Goal: Information Seeking & Learning: Learn about a topic

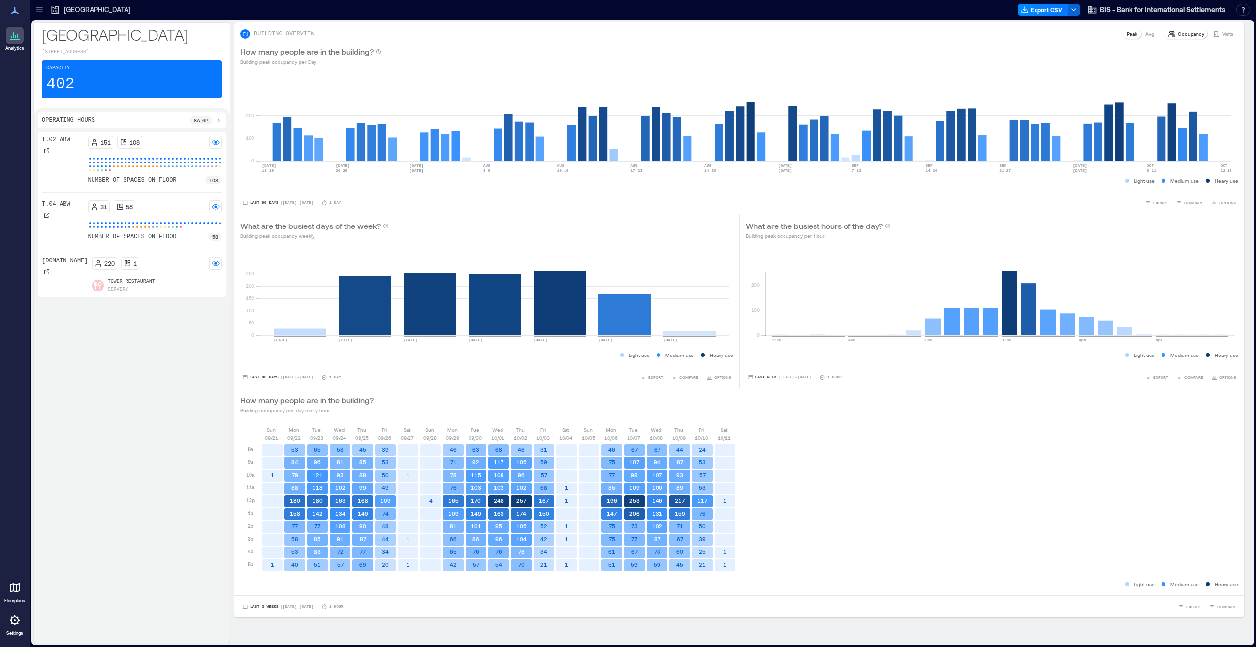
click at [826, 479] on div "[DATE] [DATE] [DATE] [DATE] [DATE] [DATE] [DATE] [DATE] [DATE] [DATE] [DATE] [D…" at bounding box center [739, 503] width 998 height 154
click at [908, 486] on div "[DATE] [DATE] [DATE] [DATE] [DATE] [DATE] [DATE] [DATE] [DATE] [DATE] [DATE] [D…" at bounding box center [739, 503] width 998 height 154
click at [169, 142] on div "151 108" at bounding box center [155, 142] width 134 height 13
click at [219, 144] on rect at bounding box center [216, 142] width 8 height 8
click at [184, 204] on div "31 58" at bounding box center [155, 206] width 134 height 13
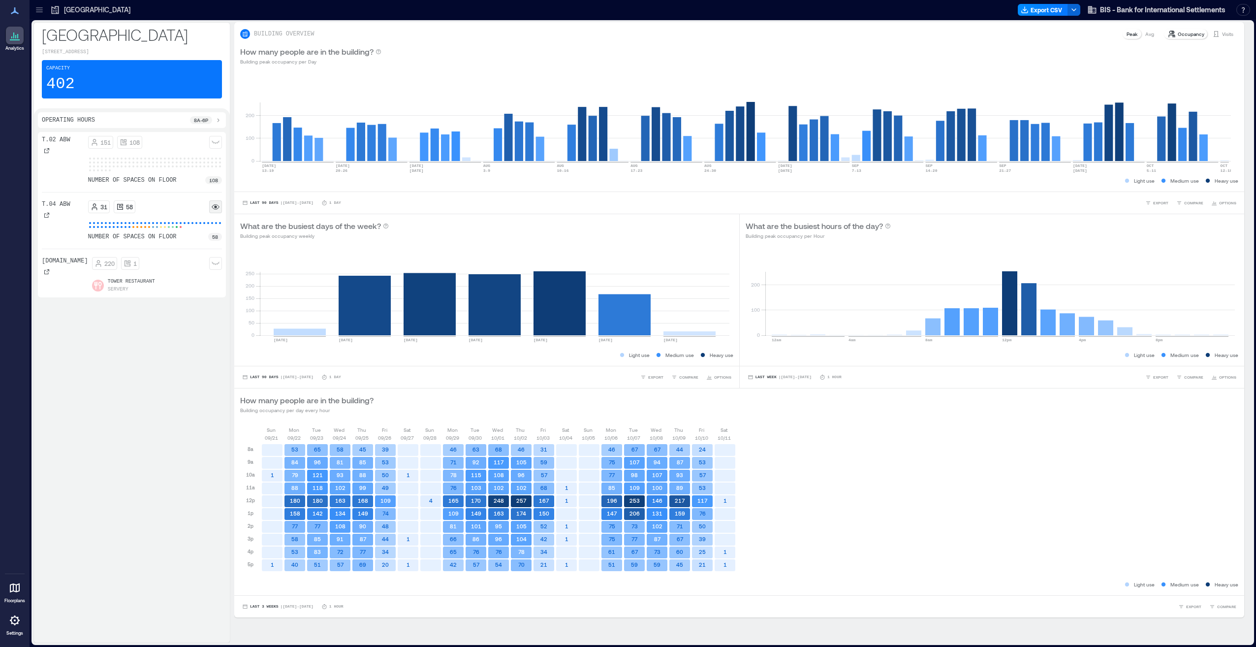
click at [217, 208] on rect at bounding box center [216, 207] width 8 height 8
click at [217, 267] on rect at bounding box center [216, 263] width 8 height 8
click at [216, 264] on circle at bounding box center [215, 263] width 2 height 2
click at [164, 407] on div "T.02 ABW 151 108 number of spaces on floor 108 T.04 ABW 31 58 number of spaces …" at bounding box center [132, 385] width 188 height 507
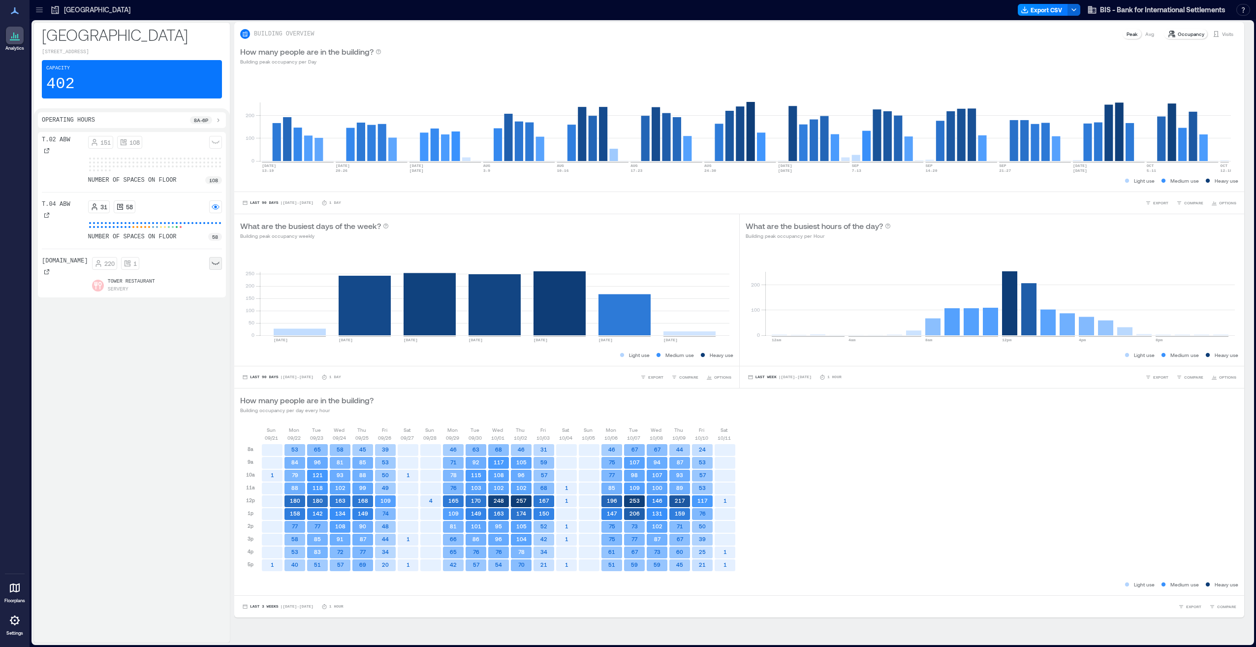
click at [103, 82] on div "Capacity 402" at bounding box center [132, 79] width 180 height 38
click at [12, 40] on icon at bounding box center [15, 39] width 10 height 1
click at [15, 13] on icon at bounding box center [15, 11] width 12 height 12
click at [86, 7] on p "[GEOGRAPHIC_DATA]" at bounding box center [97, 10] width 66 height 10
click at [40, 11] on icon at bounding box center [39, 10] width 10 height 10
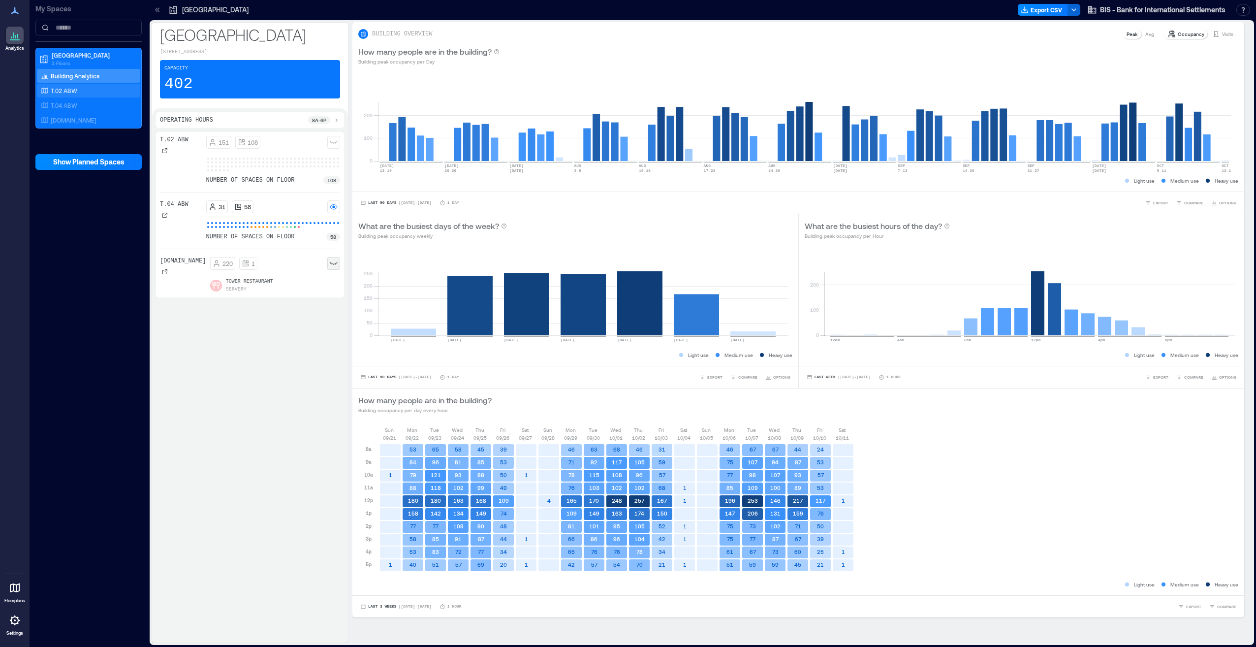
click at [72, 90] on p "T.02 ABW" at bounding box center [64, 91] width 27 height 8
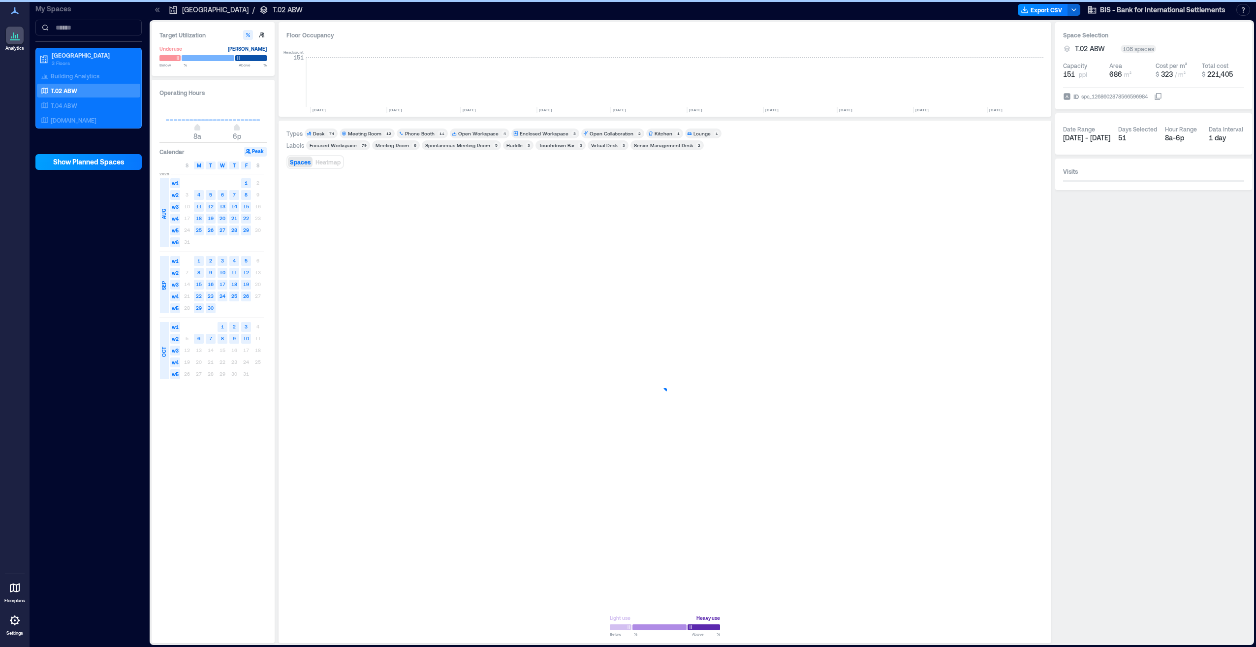
scroll to position [0, 724]
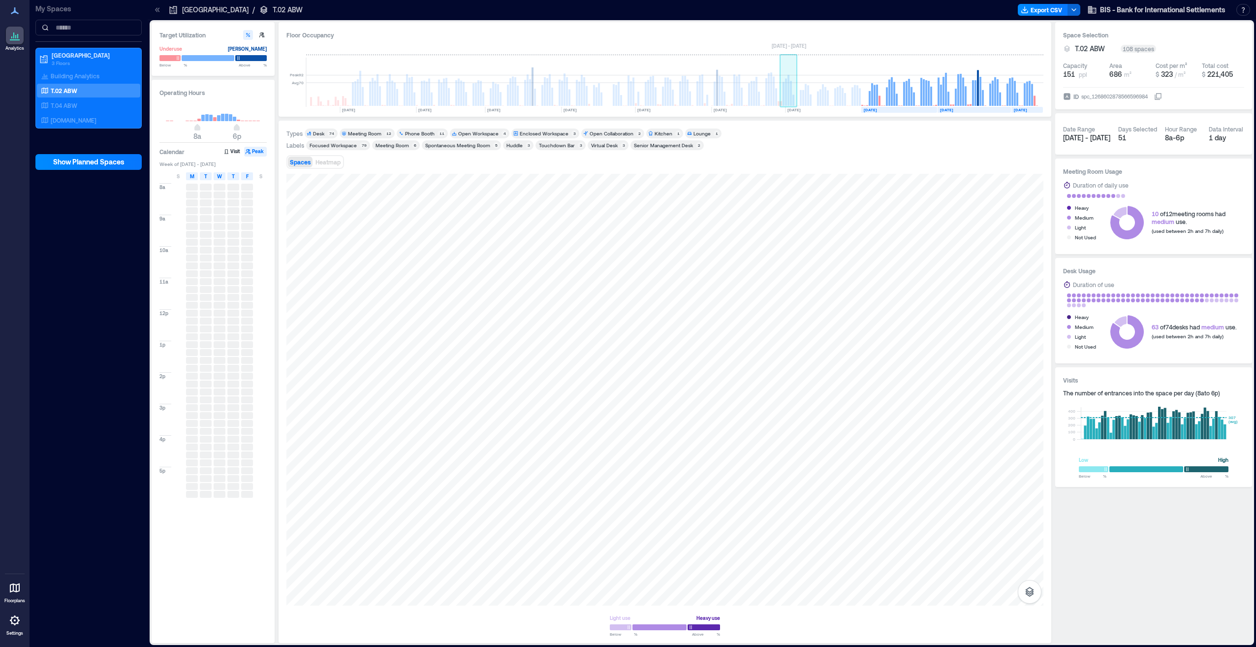
drag, startPoint x: 359, startPoint y: 101, endPoint x: 855, endPoint y: 98, distance: 495.8
click at [856, 99] on g at bounding box center [314, 82] width 1457 height 49
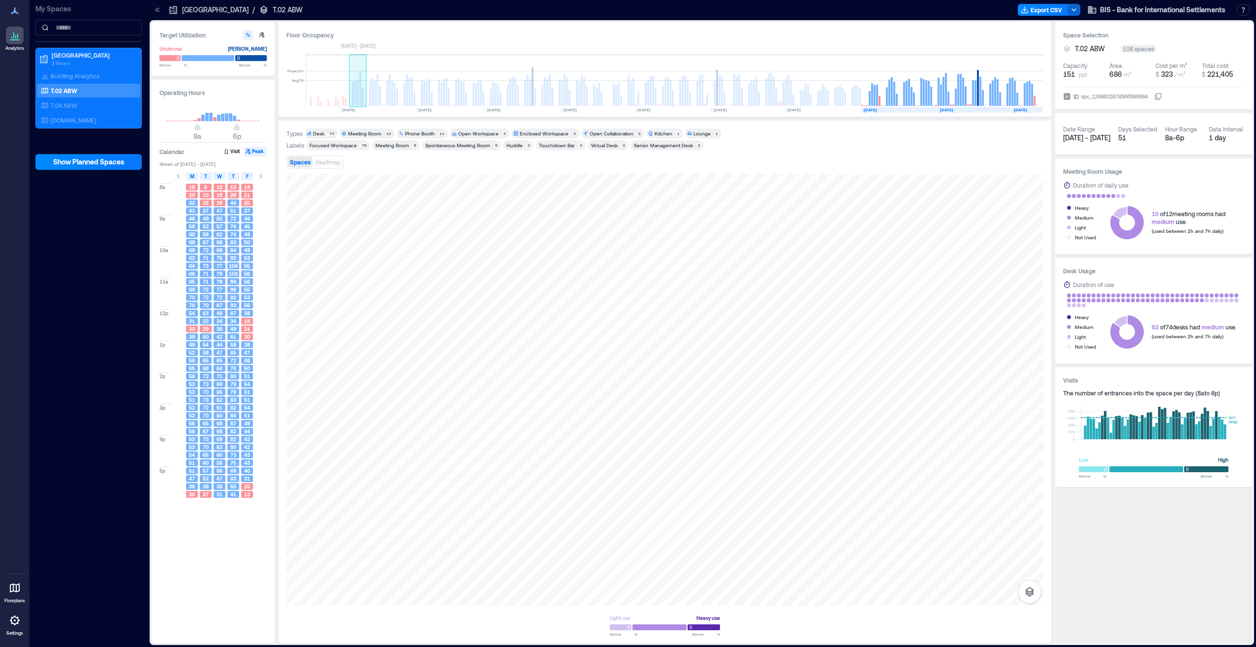
click at [357, 99] on rect at bounding box center [358, 92] width 2 height 27
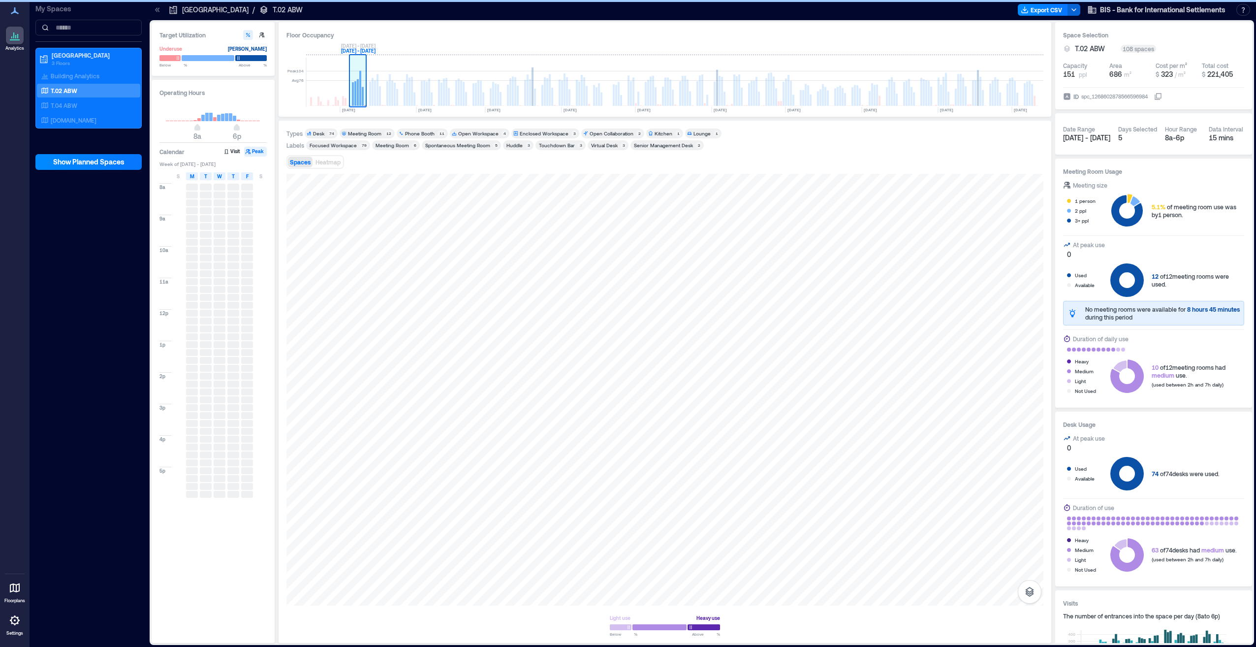
scroll to position [0, 405]
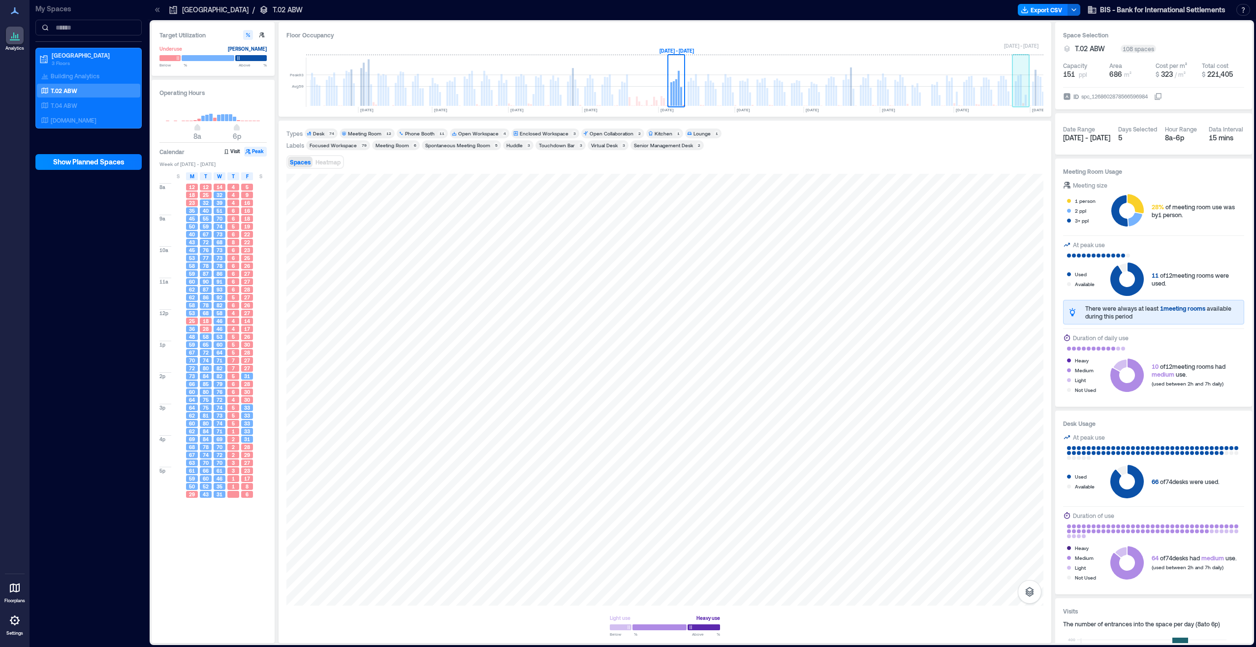
click at [1024, 94] on rect at bounding box center [1021, 82] width 17 height 49
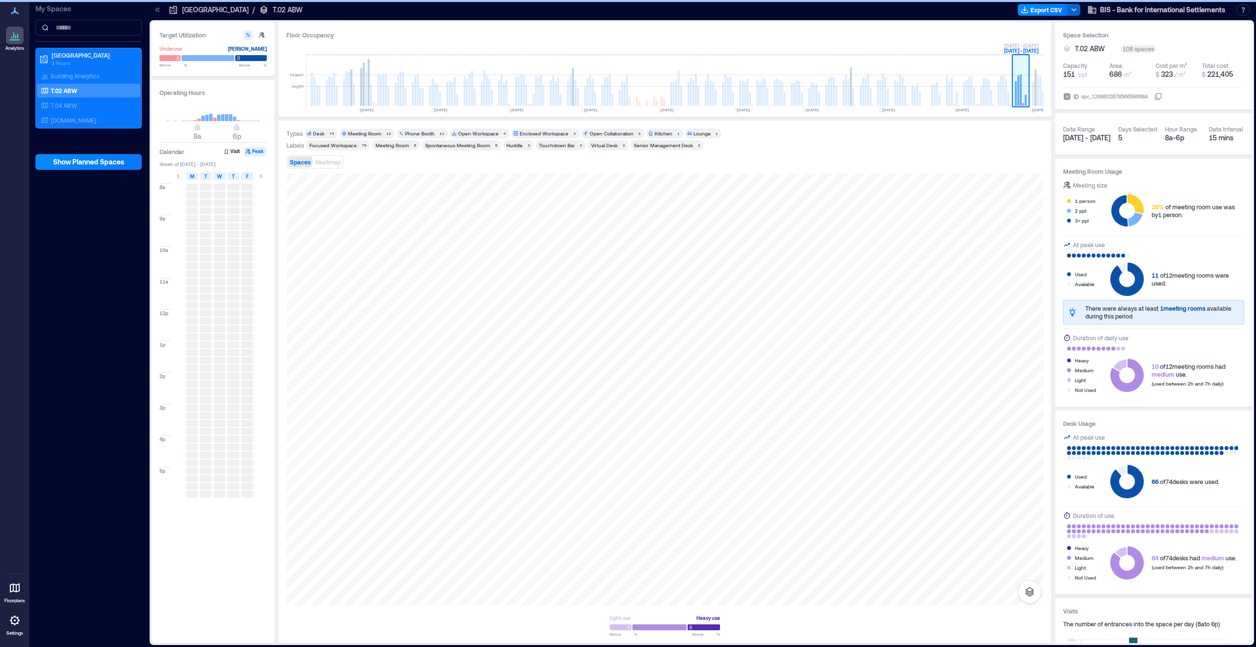
scroll to position [0, 724]
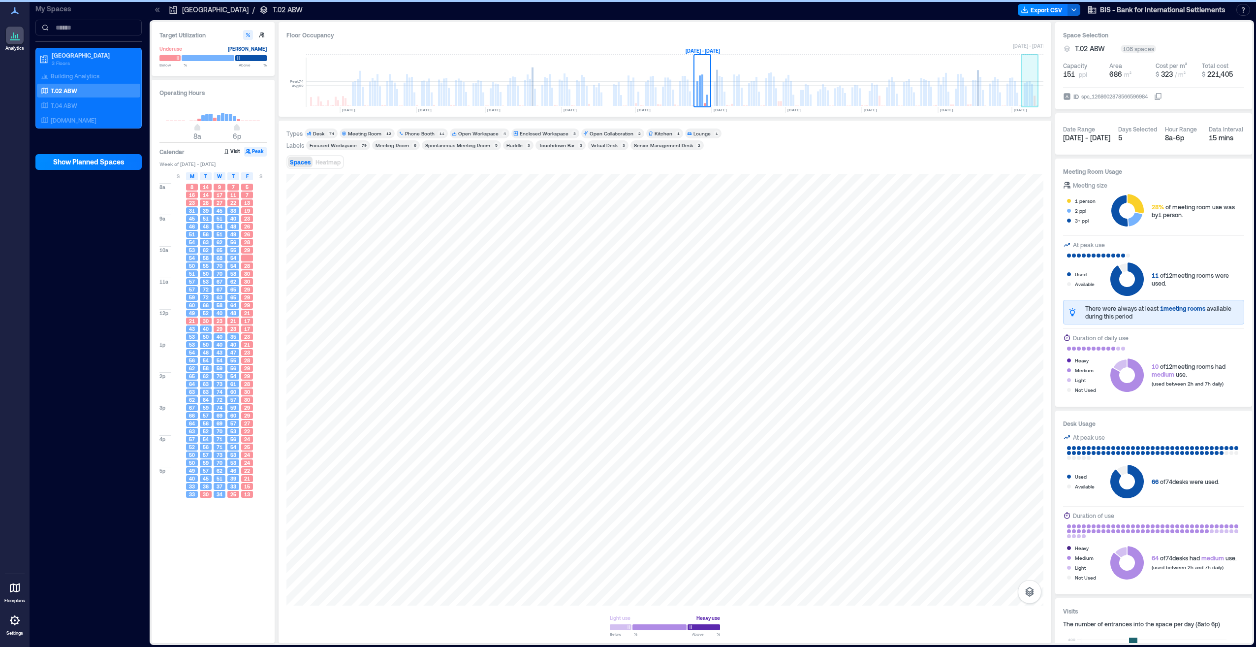
click at [1034, 101] on rect at bounding box center [1035, 101] width 2 height 10
click at [1030, 100] on rect at bounding box center [1030, 93] width 2 height 25
click at [1029, 96] on rect at bounding box center [1030, 93] width 2 height 25
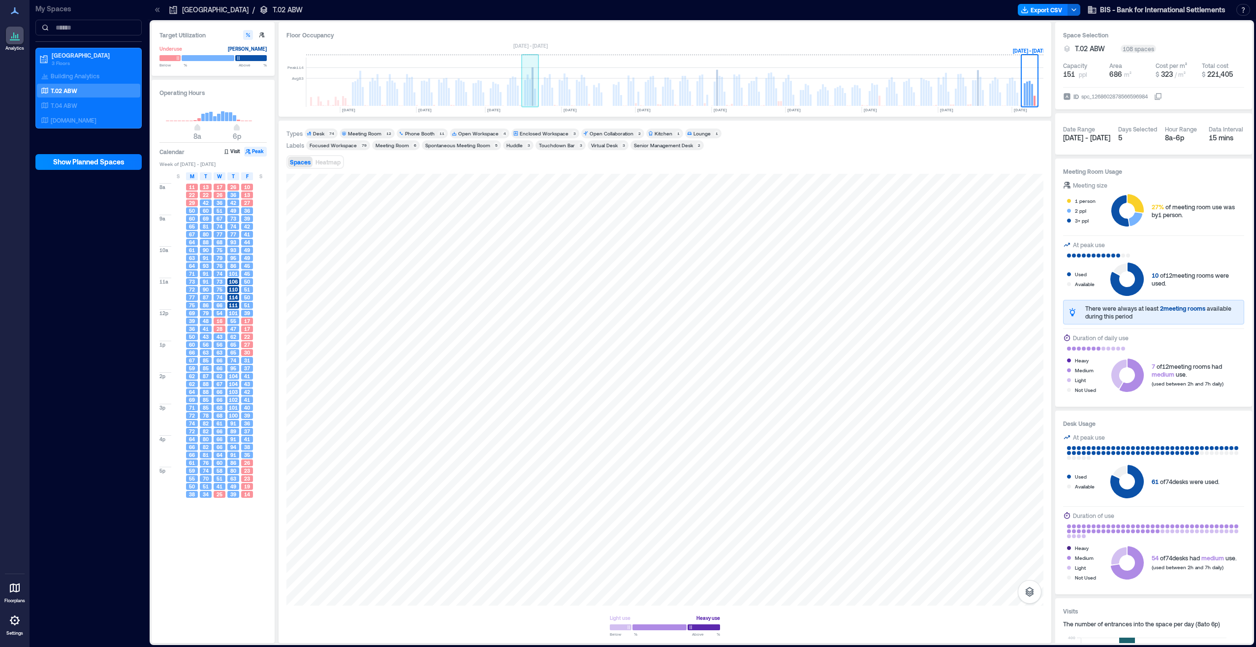
click at [532, 99] on rect at bounding box center [533, 86] width 2 height 38
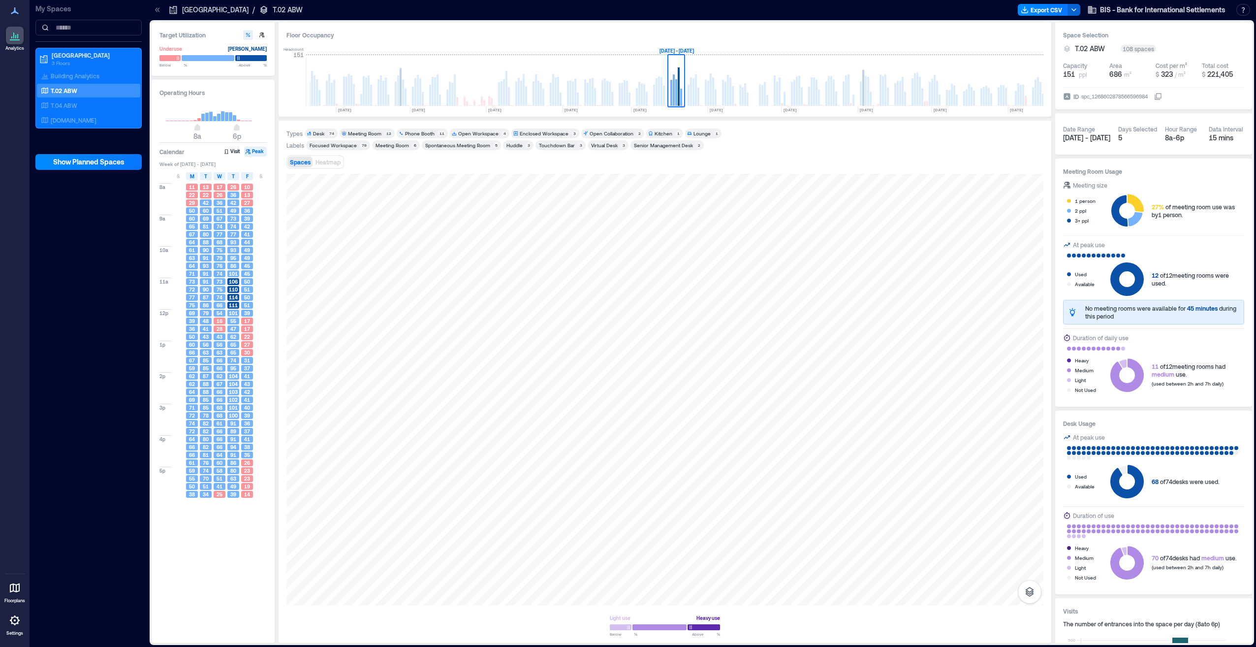
click at [312, 132] on icon at bounding box center [309, 133] width 5 height 5
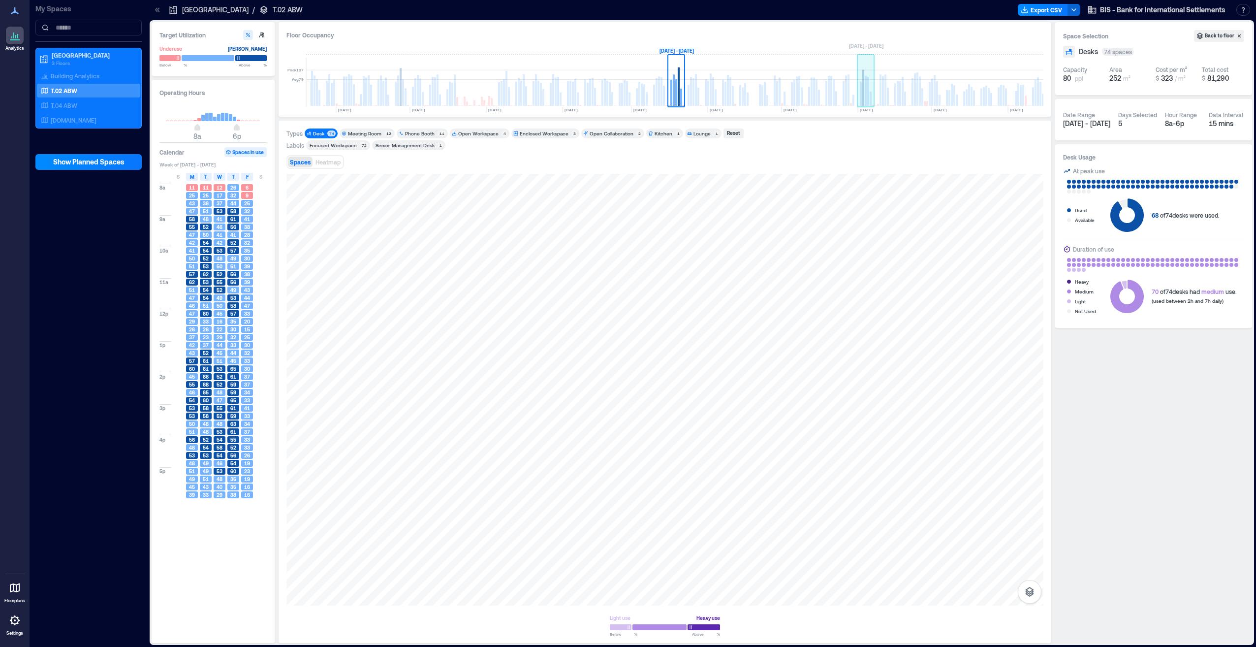
click at [862, 93] on rect at bounding box center [861, 94] width 2 height 24
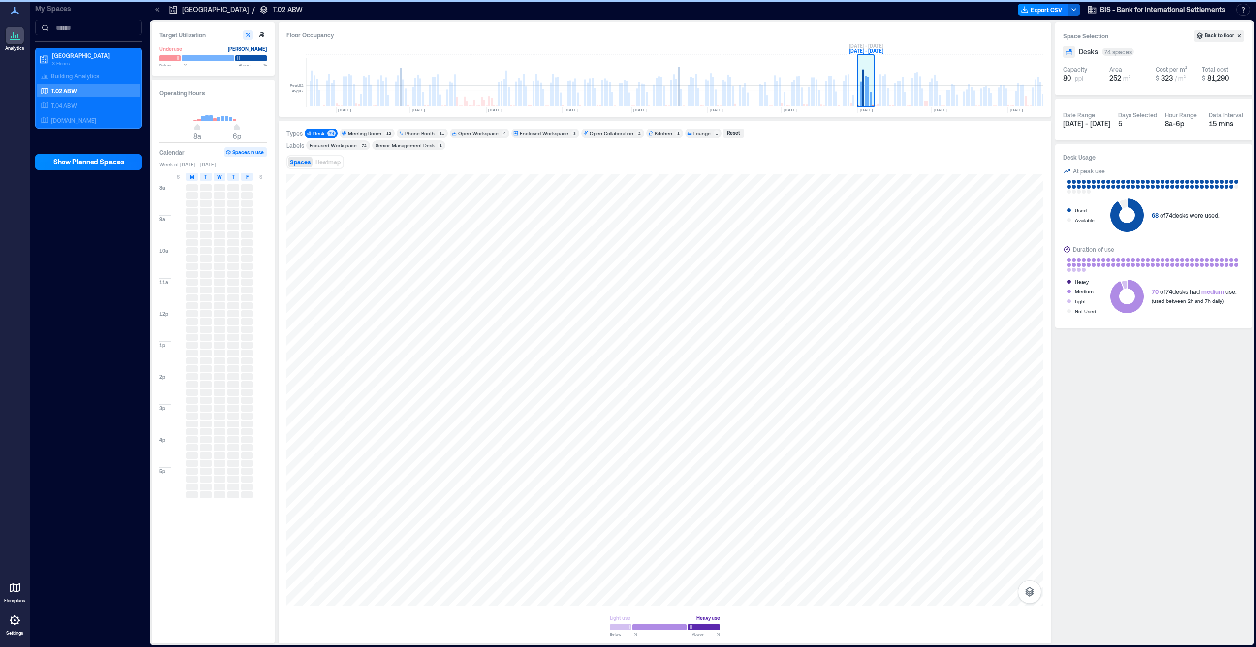
scroll to position [0, 724]
click at [983, 97] on rect at bounding box center [983, 98] width 2 height 16
click at [1029, 97] on rect at bounding box center [1030, 93] width 2 height 25
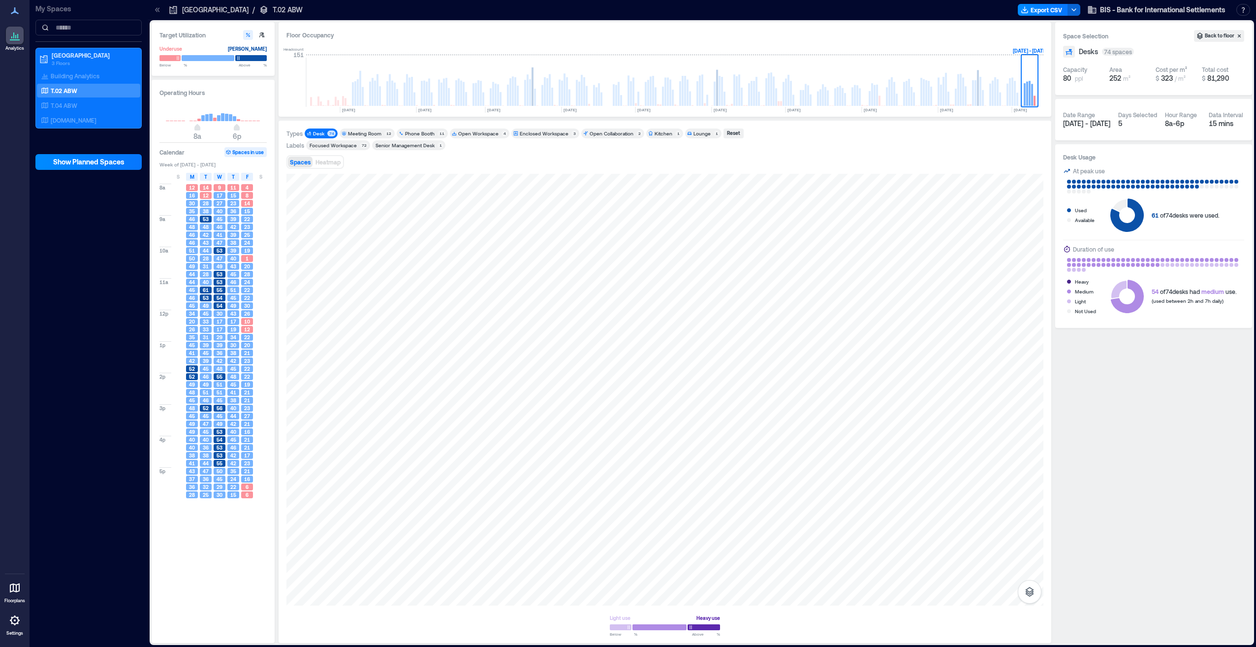
click at [192, 35] on h3 "Target Utilization" at bounding box center [213, 35] width 107 height 10
drag, startPoint x: 174, startPoint y: 58, endPoint x: 161, endPoint y: 58, distance: 12.3
click at [161, 58] on div at bounding box center [170, 58] width 21 height 7
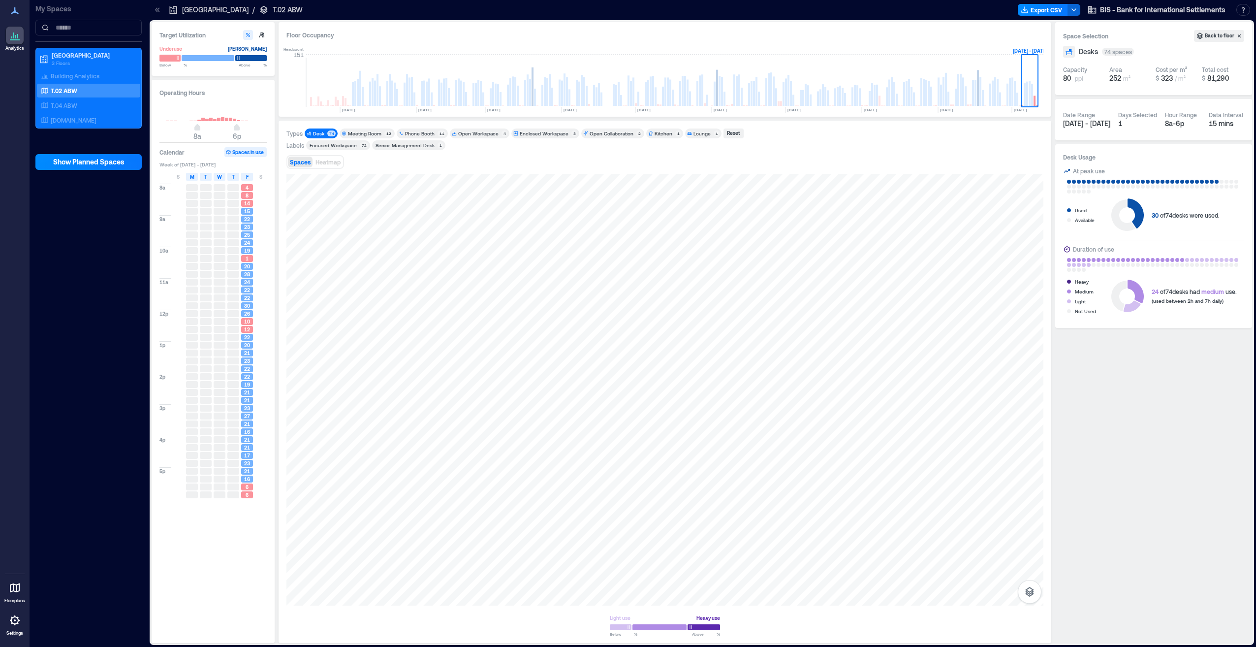
click at [169, 59] on div at bounding box center [170, 58] width 21 height 7
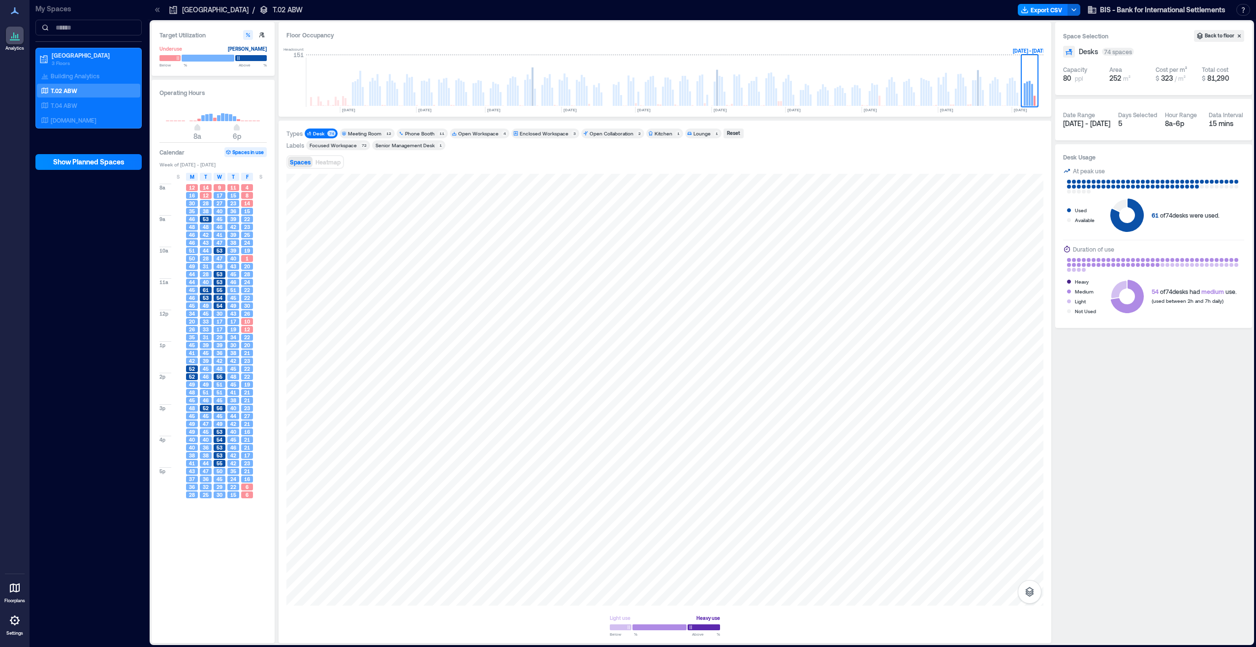
click at [198, 57] on div at bounding box center [208, 58] width 53 height 7
click at [255, 55] on div at bounding box center [251, 58] width 32 height 7
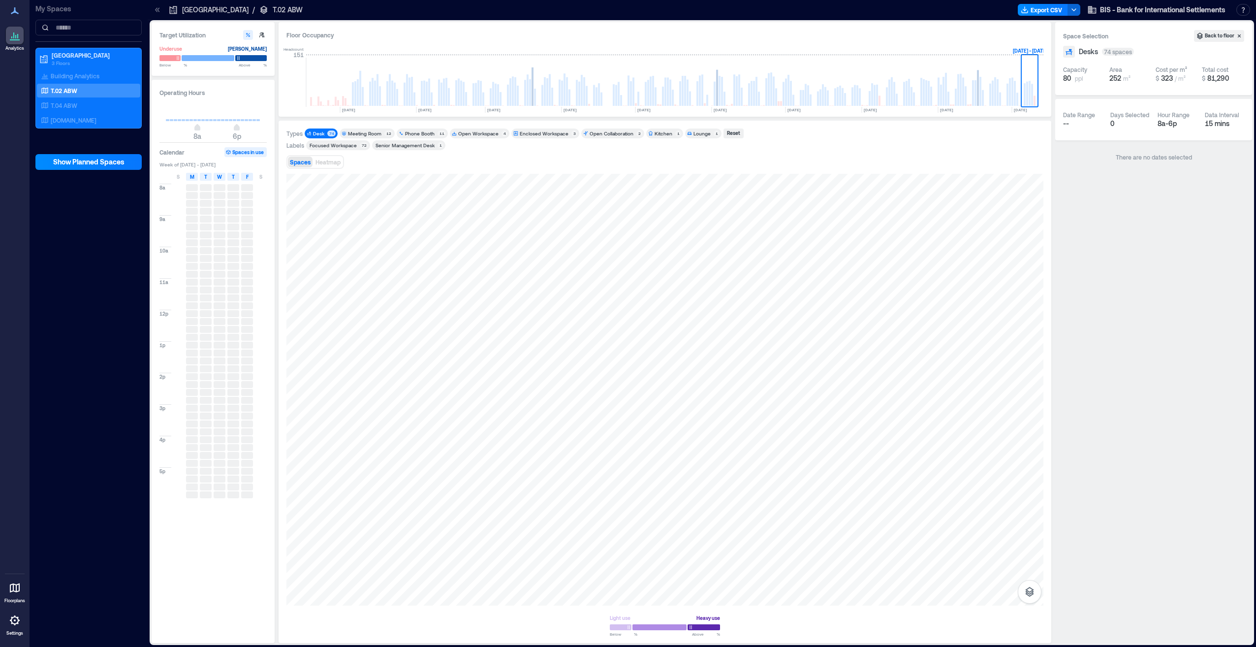
click at [219, 63] on div "Below ** % Above ** %" at bounding box center [213, 65] width 107 height 6
click at [222, 58] on div at bounding box center [208, 58] width 53 height 7
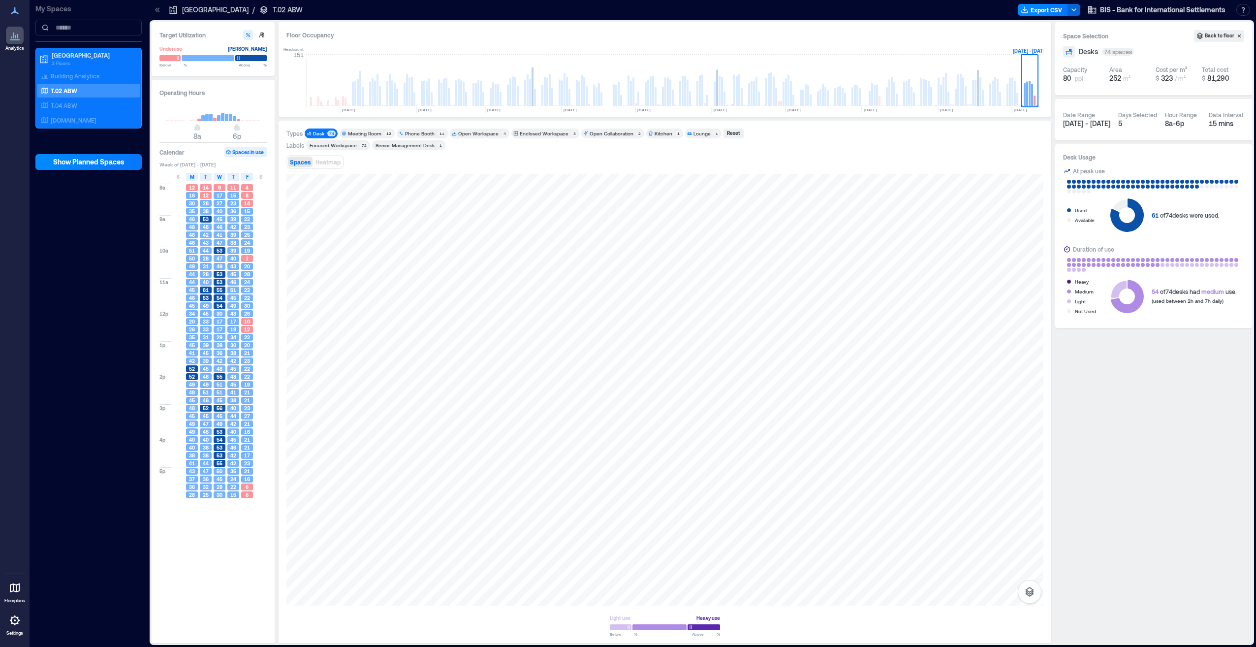
click at [167, 62] on div at bounding box center [213, 58] width 107 height 8
click at [172, 60] on div at bounding box center [170, 58] width 21 height 7
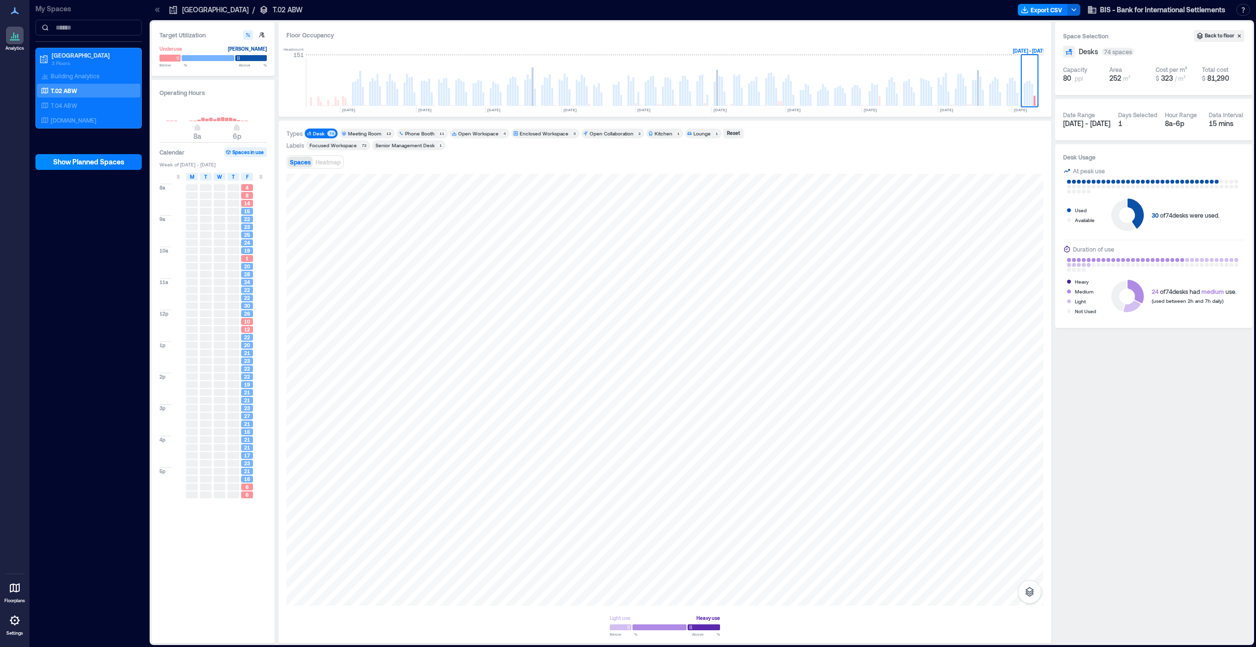
click at [173, 59] on div at bounding box center [170, 58] width 21 height 7
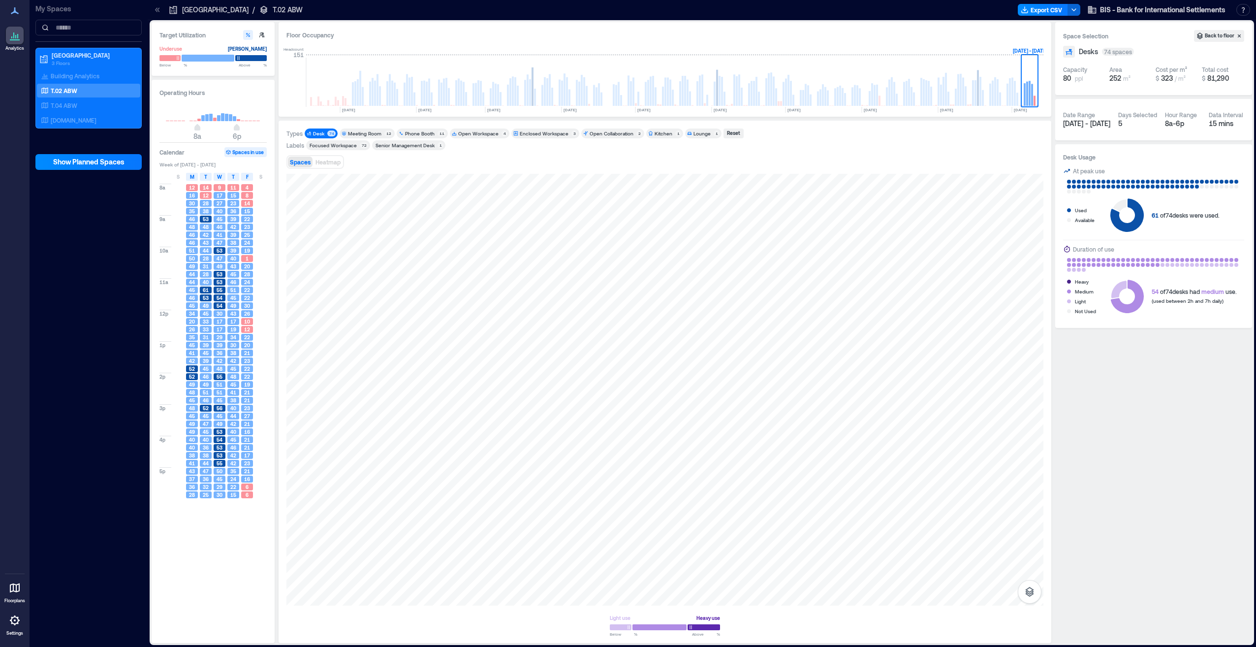
click at [216, 56] on div at bounding box center [208, 58] width 53 height 7
click at [216, 57] on div at bounding box center [208, 58] width 53 height 7
click at [246, 58] on div at bounding box center [251, 58] width 32 height 7
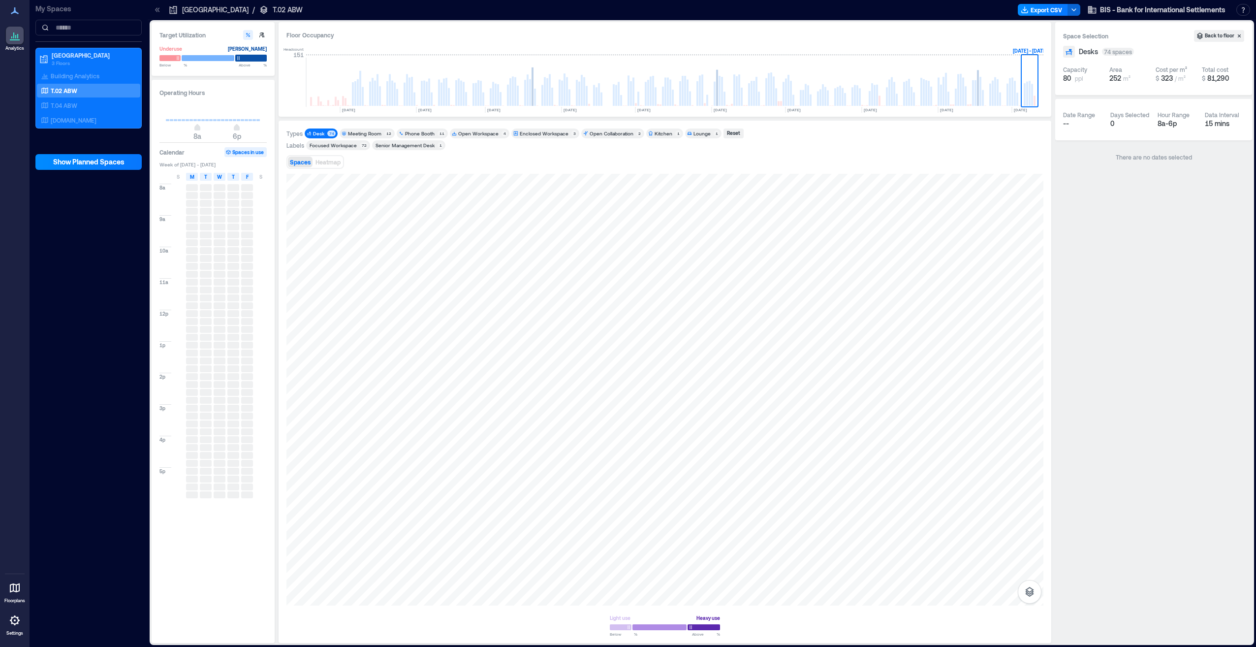
click at [249, 58] on div at bounding box center [251, 58] width 32 height 7
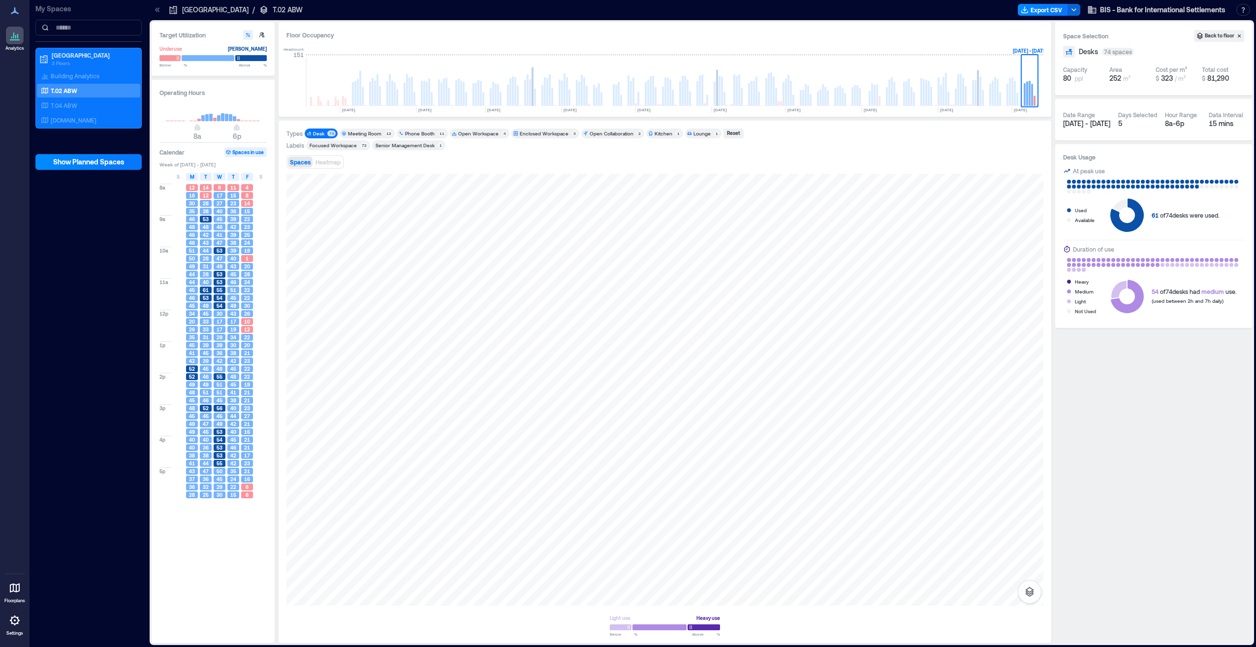
click at [251, 154] on button "Spaces in use" at bounding box center [245, 152] width 42 height 10
click at [331, 165] on span "Heatmap" at bounding box center [328, 162] width 25 height 7
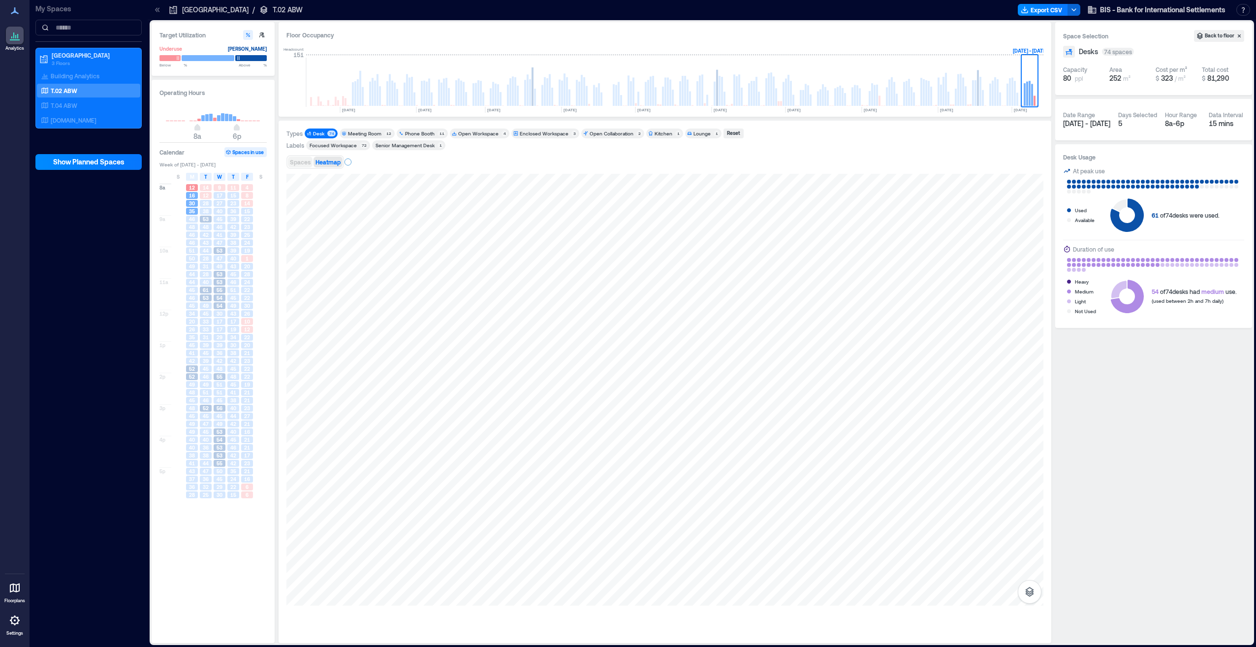
click at [301, 162] on span "Spaces" at bounding box center [300, 162] width 21 height 7
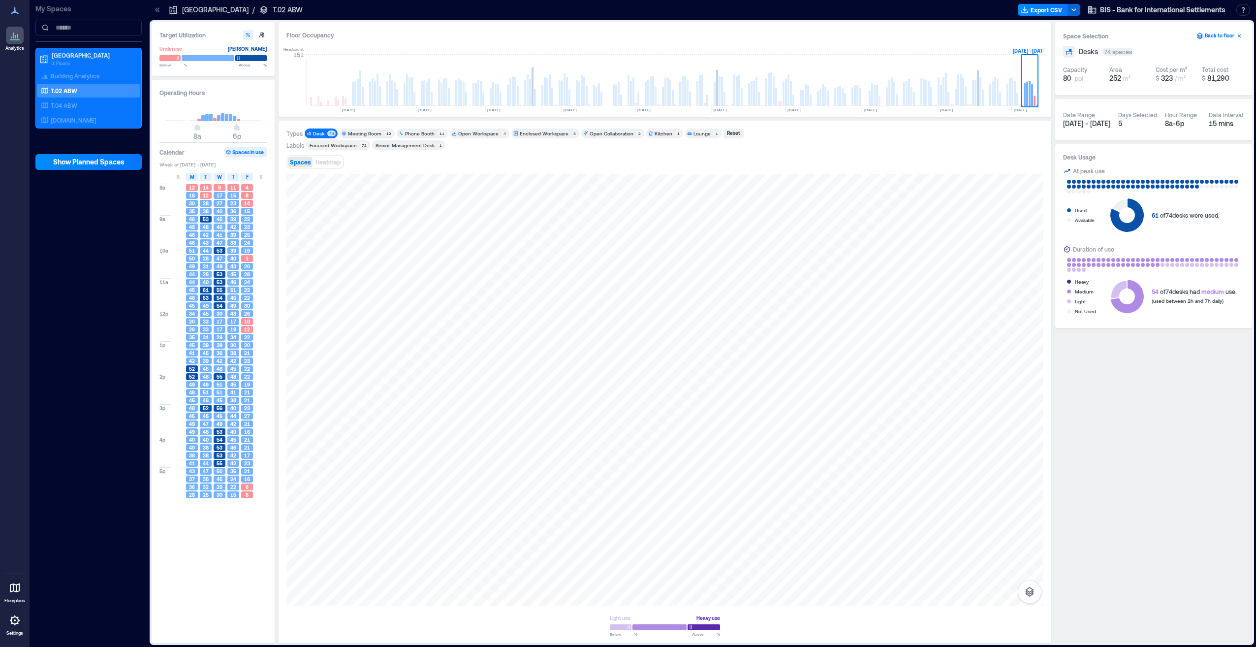
click at [1240, 36] on icon "button" at bounding box center [1240, 36] width 8 height 8
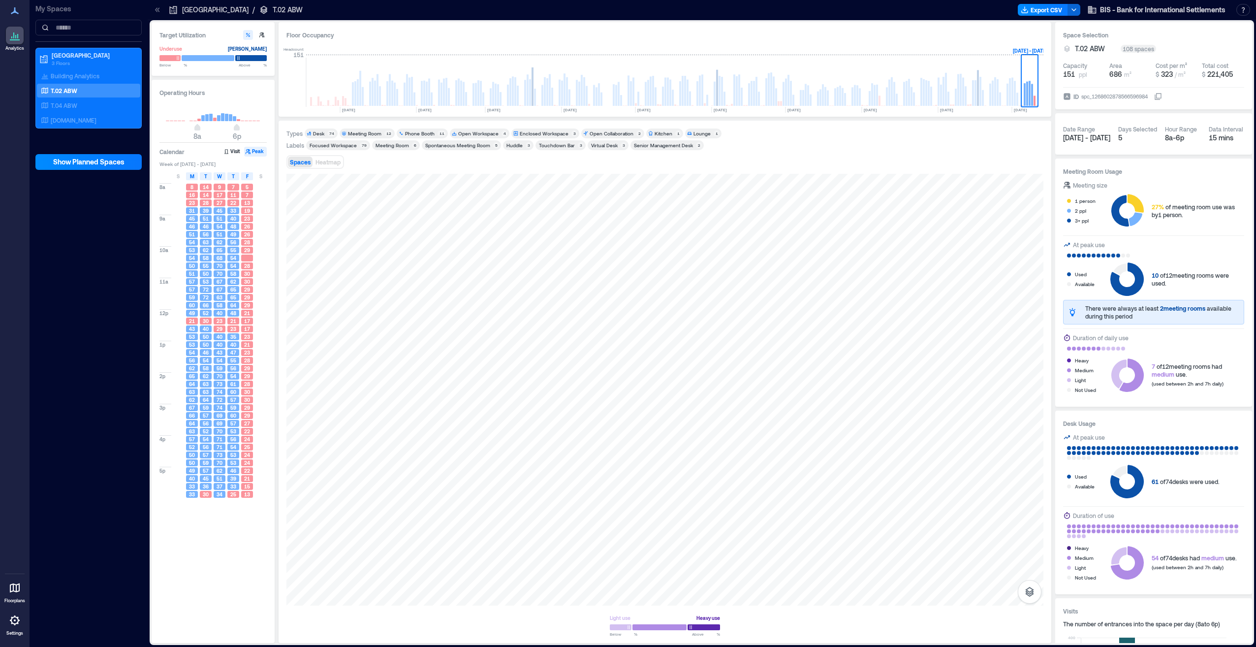
click at [321, 133] on div "Desk" at bounding box center [318, 133] width 11 height 7
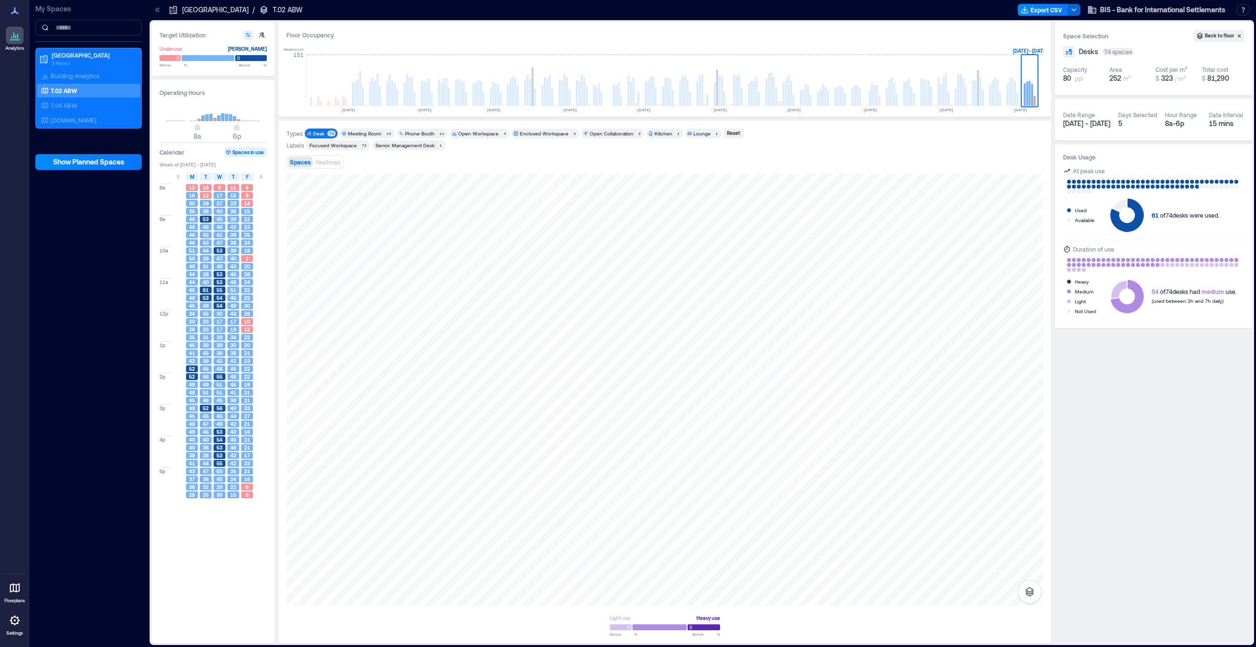
click at [1080, 12] on div "Export CSV BIS - Bank for International Settlements Resources API Documentation…" at bounding box center [1136, 10] width 236 height 16
click at [1078, 12] on button "button" at bounding box center [1074, 10] width 13 height 12
click at [1189, 387] on div "Space Selection Back to floor Desks 74 spaces Capacity 80 ppl Area 252 m² Cost …" at bounding box center [1154, 332] width 197 height 621
click at [1073, 10] on icon "button" at bounding box center [1074, 10] width 8 height 8
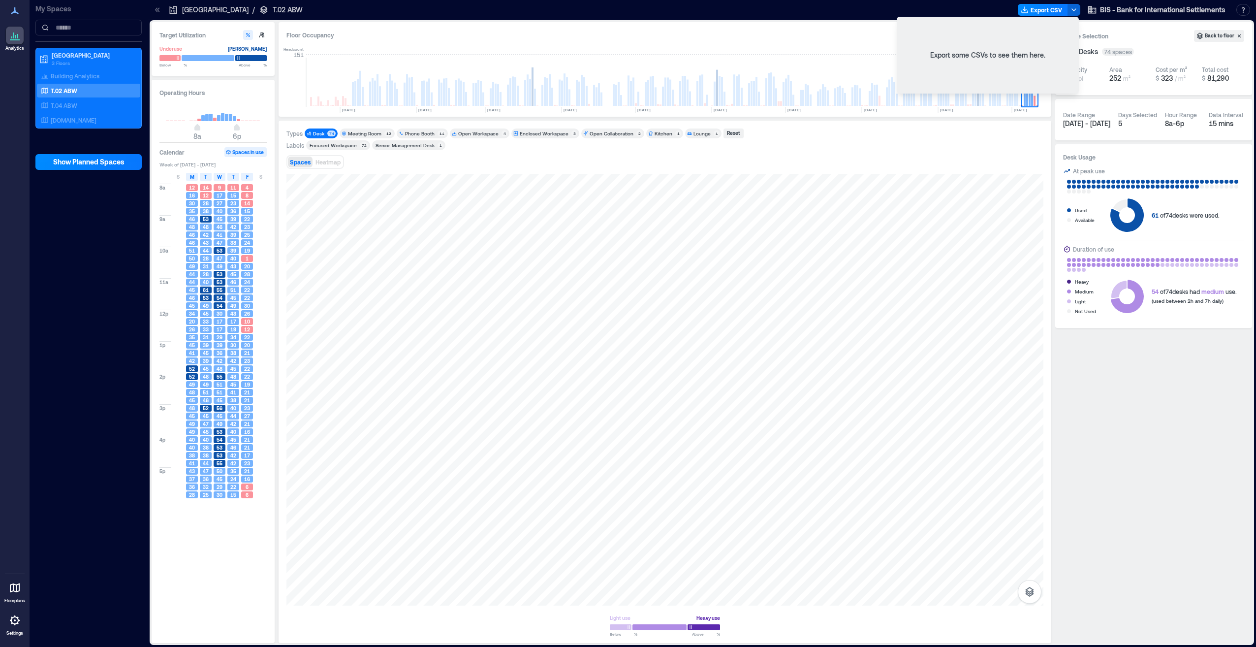
click at [972, 56] on div "Export some CSVs to see them here." at bounding box center [988, 55] width 178 height 73
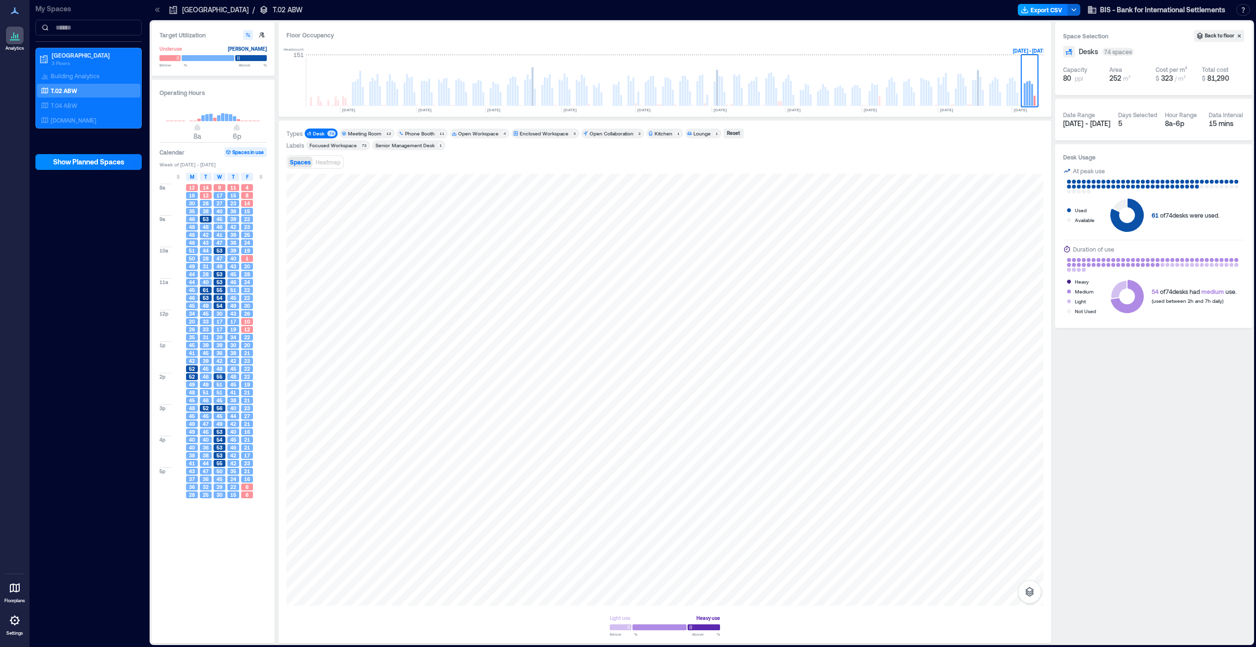
click at [1038, 9] on button "Export CSV" at bounding box center [1043, 10] width 50 height 12
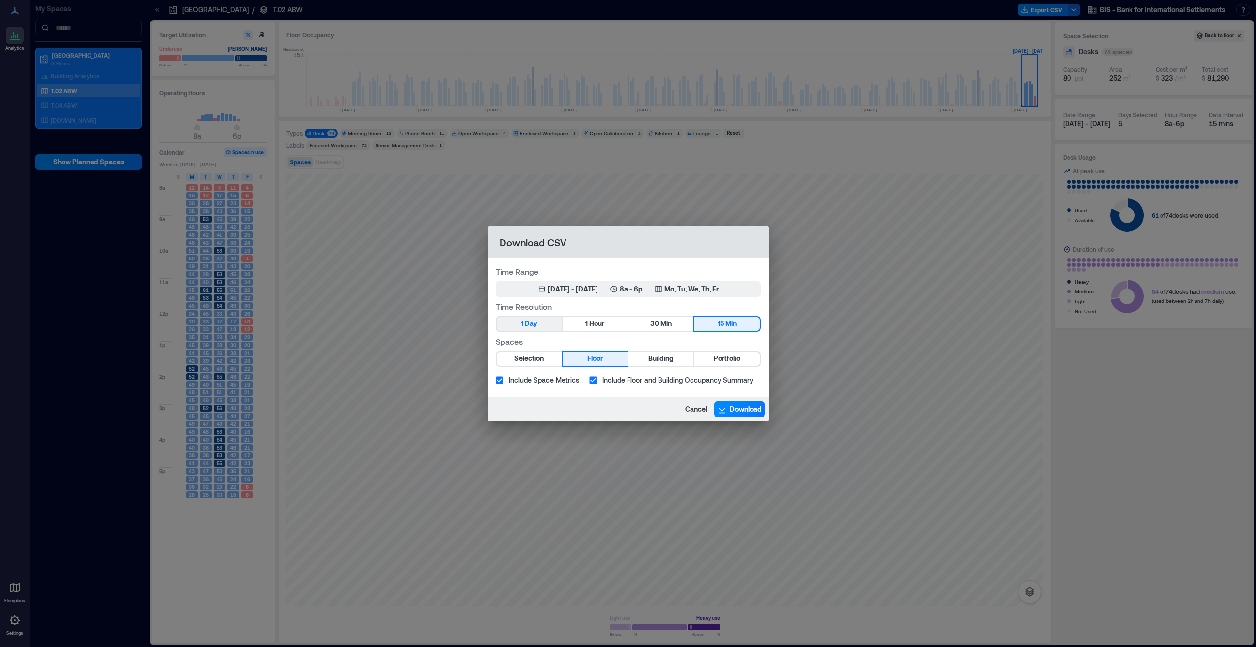
click at [524, 322] on button "1 Day" at bounding box center [529, 324] width 65 height 14
click at [563, 288] on div "[DATE] - [DATE]" at bounding box center [573, 289] width 50 height 10
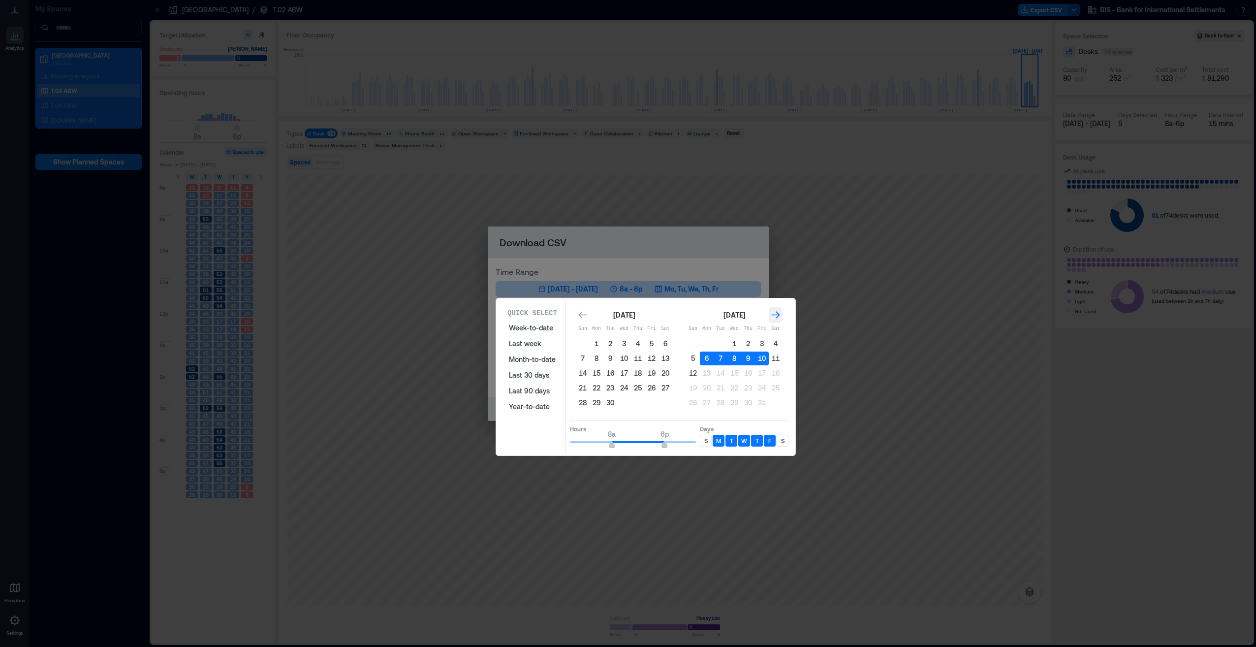
click at [774, 316] on icon "Go to next month" at bounding box center [776, 315] width 10 height 10
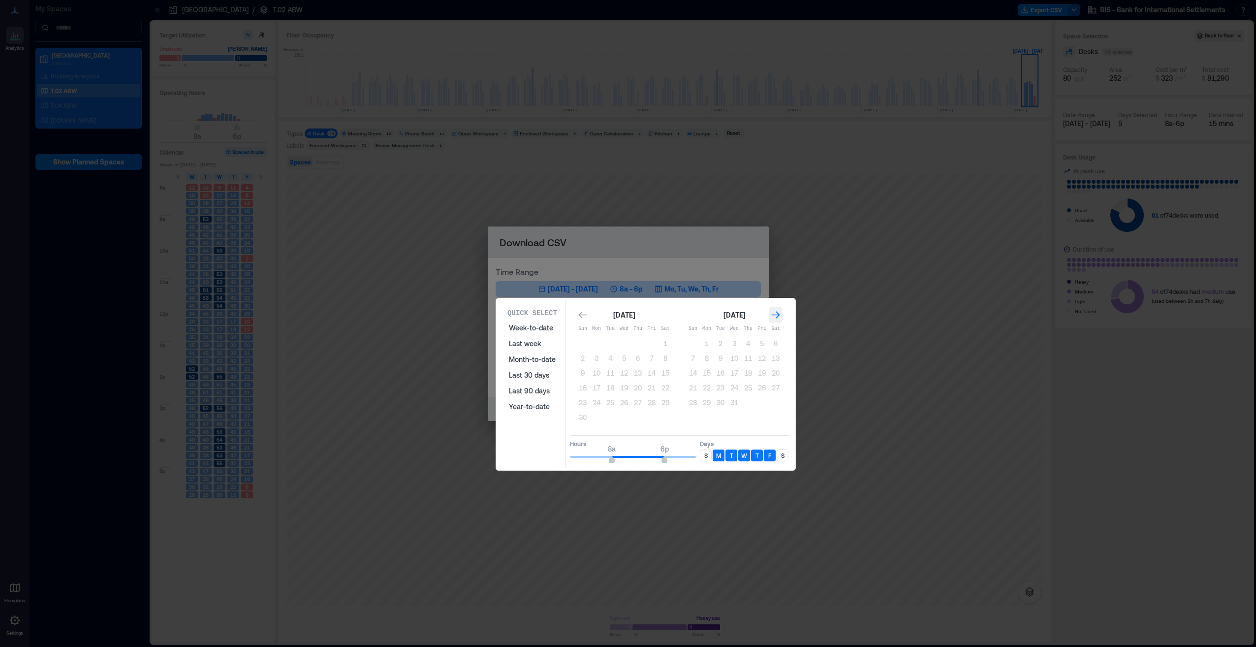
click at [774, 316] on icon "Go to next month" at bounding box center [776, 315] width 10 height 10
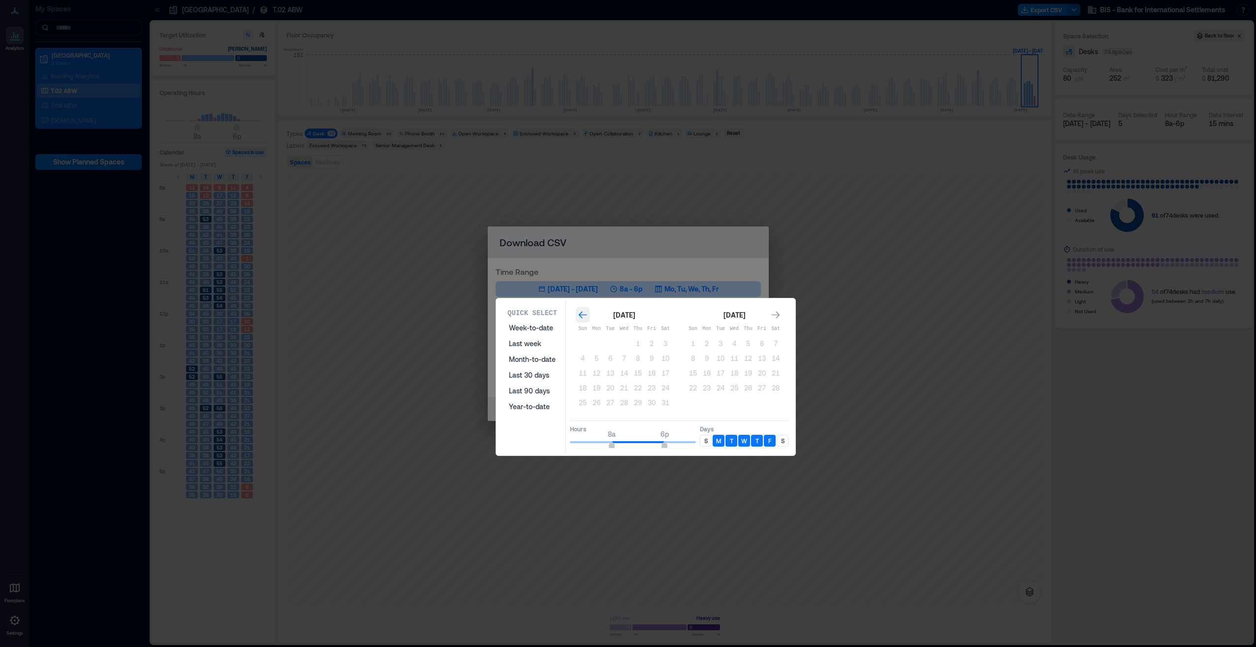
click at [584, 317] on icon "Go to previous month" at bounding box center [583, 315] width 10 height 10
click at [609, 398] on button "30" at bounding box center [611, 403] width 14 height 14
click at [581, 317] on icon "Go to previous month" at bounding box center [583, 315] width 10 height 10
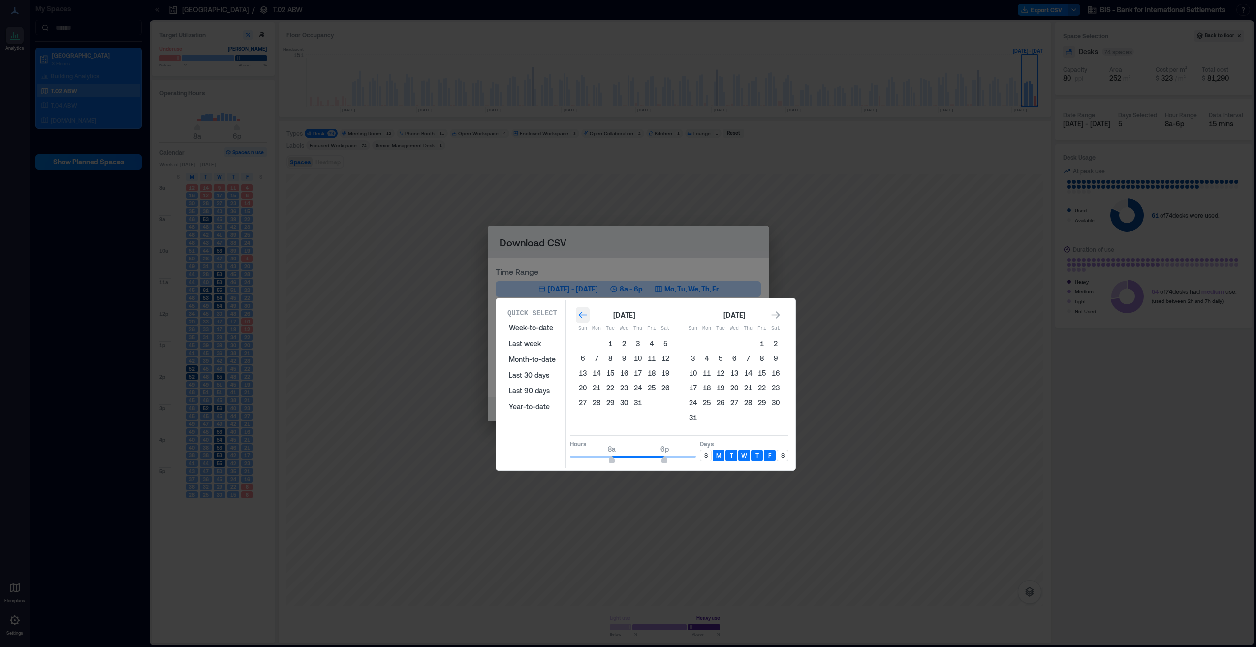
click at [581, 317] on icon "Go to previous month" at bounding box center [583, 315] width 10 height 10
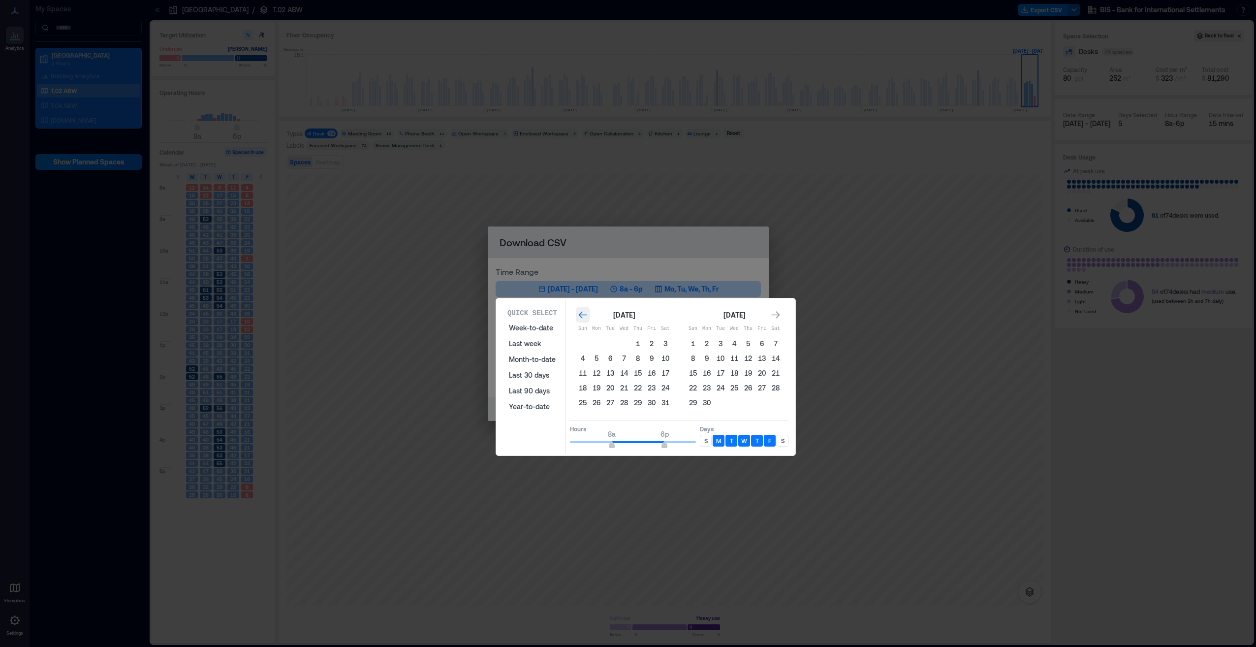
click at [581, 317] on icon "Go to previous month" at bounding box center [583, 315] width 10 height 10
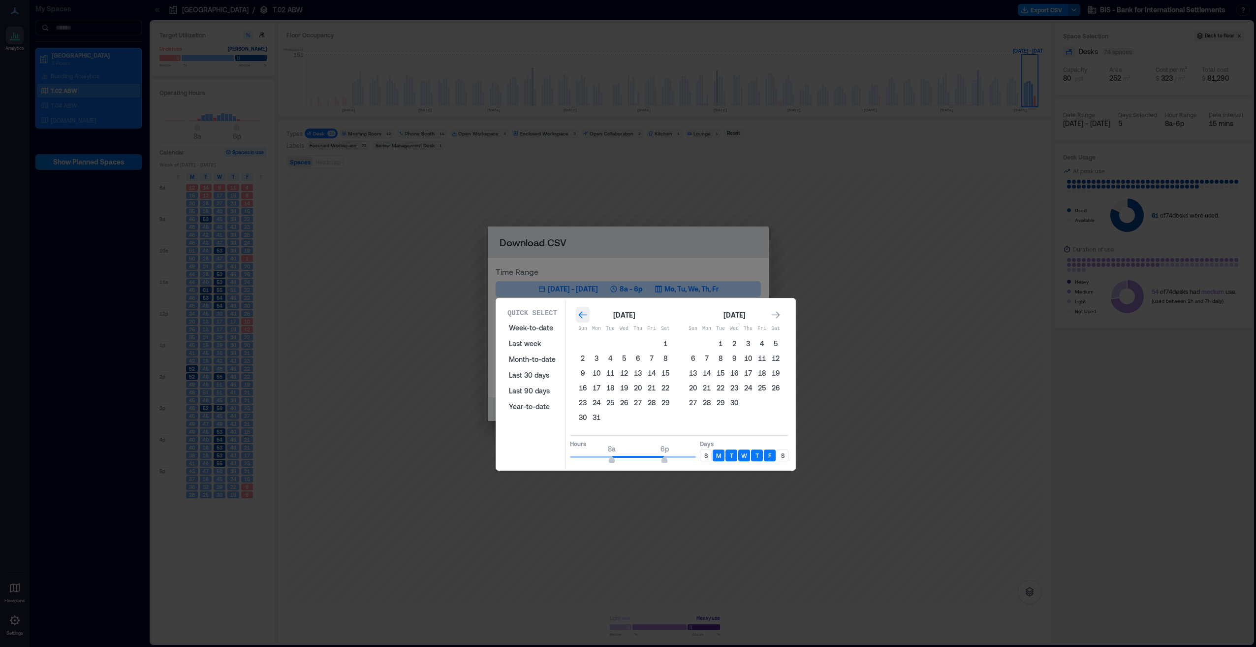
click at [581, 317] on icon "Go to previous month" at bounding box center [583, 315] width 10 height 10
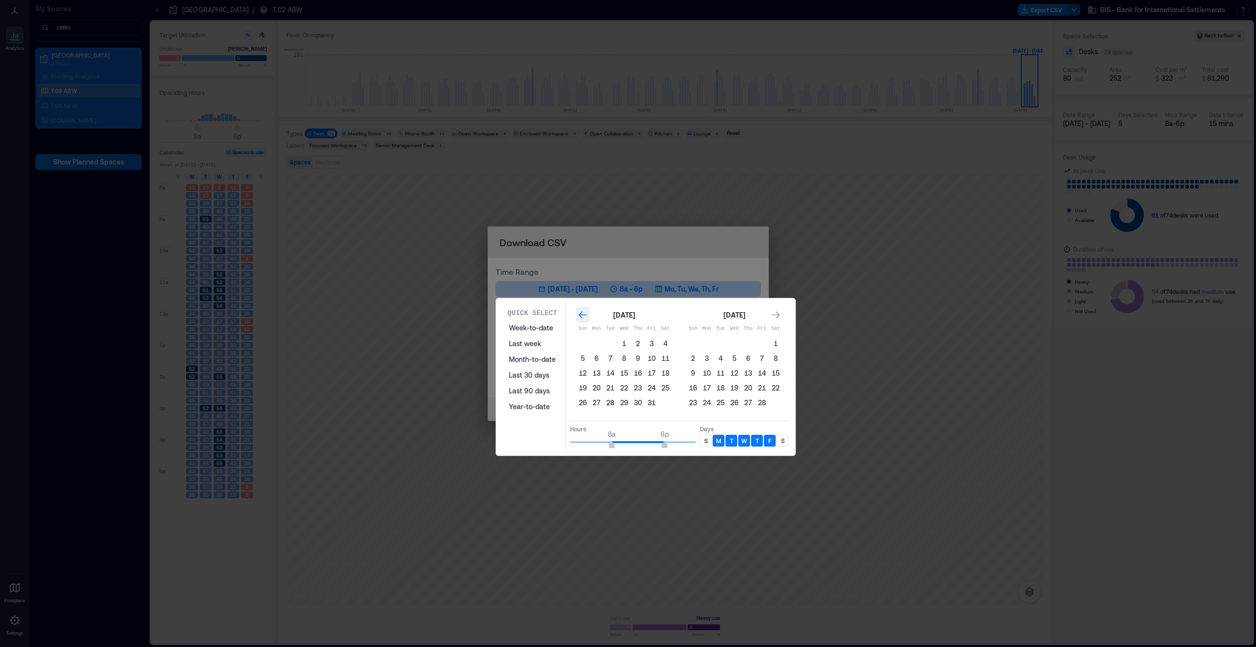
click at [581, 317] on icon "Go to previous month" at bounding box center [583, 315] width 10 height 10
click at [597, 403] on button "30" at bounding box center [597, 403] width 14 height 14
click at [792, 303] on div "Quick Select Week-to-date Last week Month-to-date Last 30 days Last 90 days Yea…" at bounding box center [645, 376] width 293 height 153
click at [780, 316] on icon "Go to next month" at bounding box center [776, 315] width 10 height 10
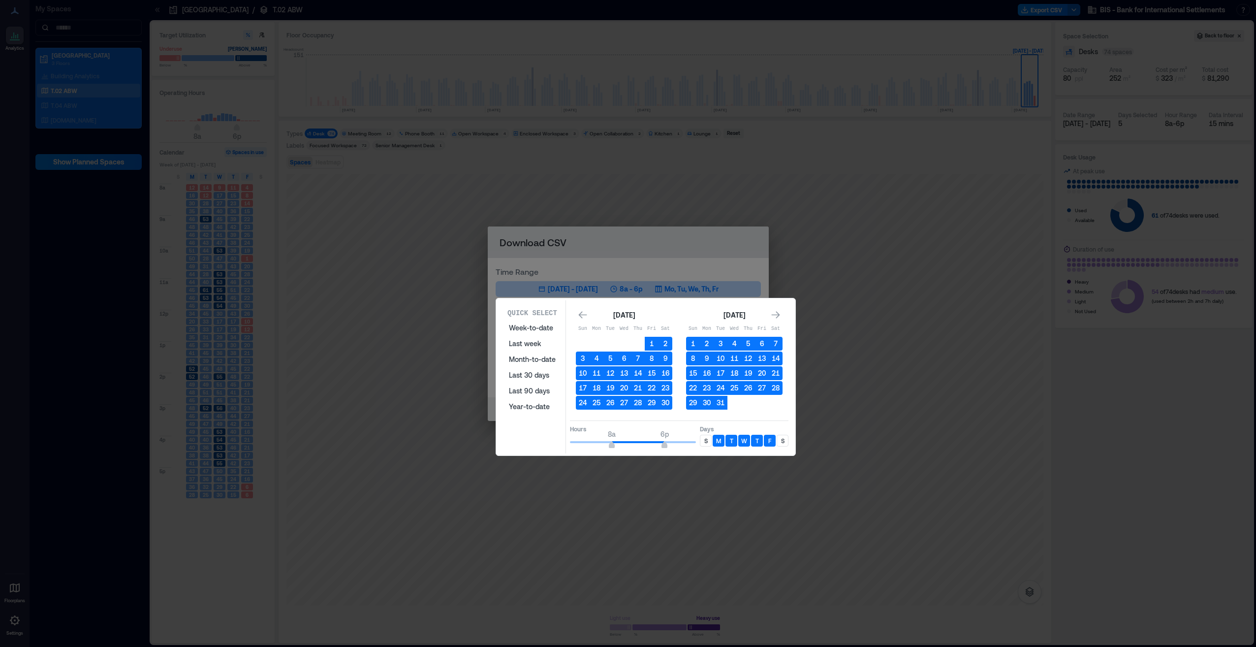
drag, startPoint x: 583, startPoint y: 311, endPoint x: 603, endPoint y: 312, distance: 19.7
click at [583, 312] on icon "Go to previous month" at bounding box center [583, 315] width 10 height 10
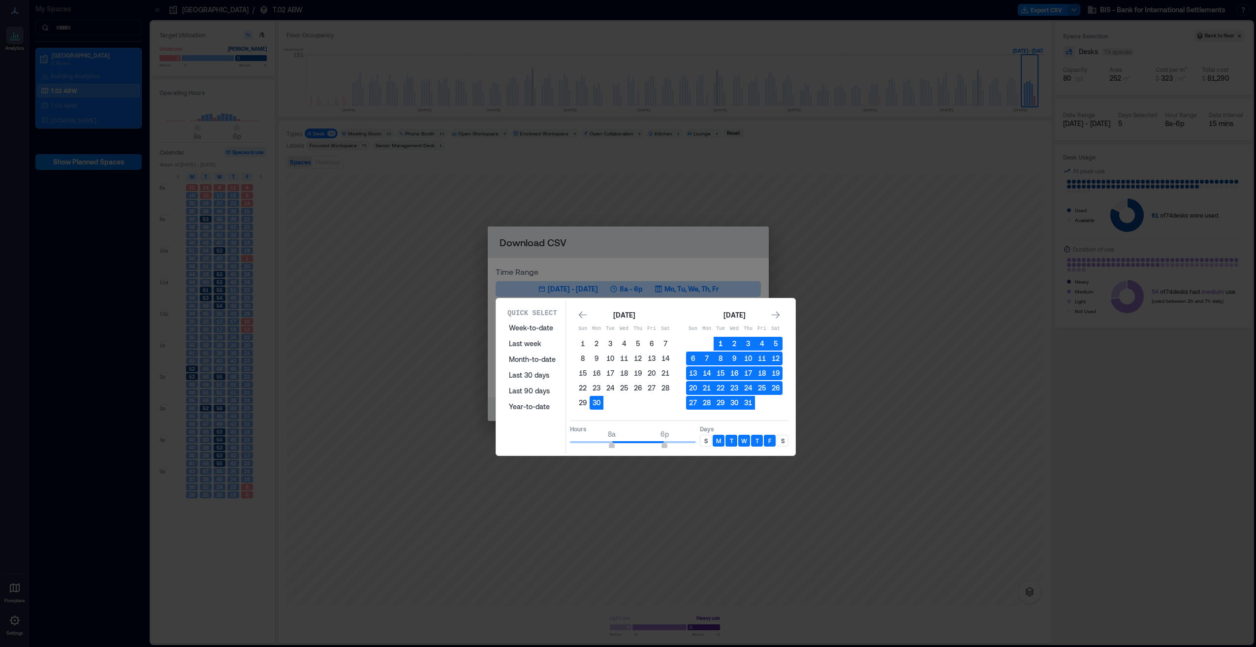
click at [717, 342] on button "1" at bounding box center [721, 344] width 14 height 14
click at [582, 342] on button "1" at bounding box center [583, 344] width 14 height 14
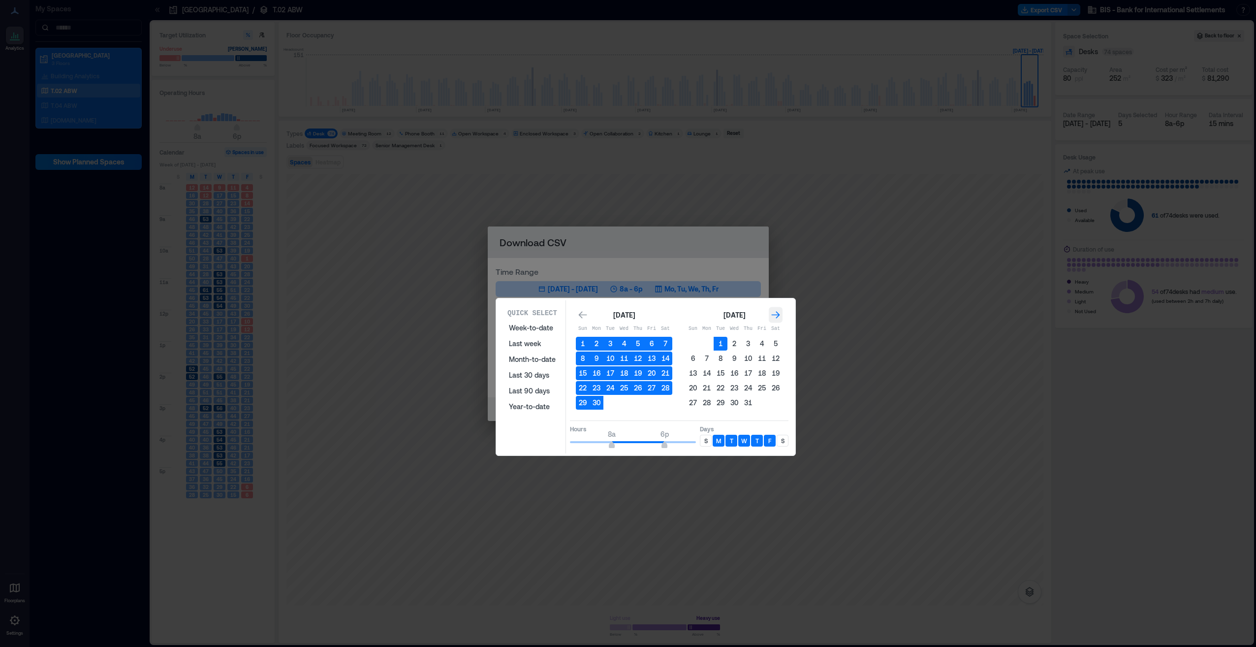
click at [776, 311] on icon "Go to next month" at bounding box center [776, 315] width 10 height 10
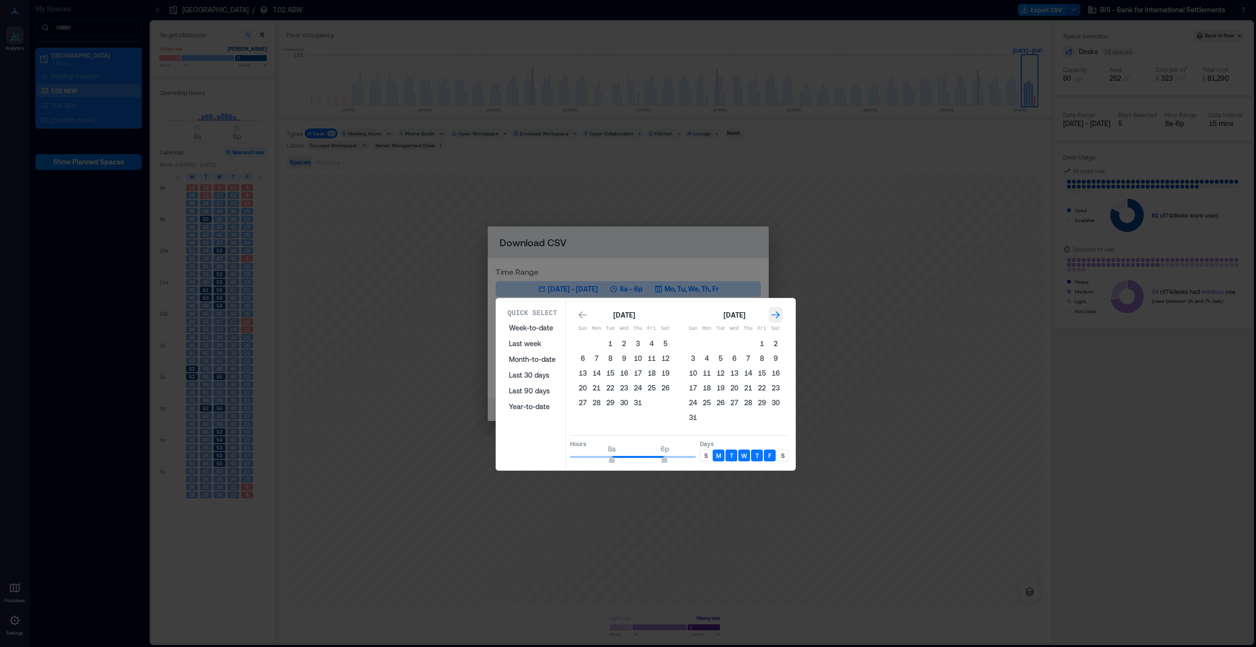
click at [776, 311] on icon "Go to next month" at bounding box center [776, 315] width 10 height 10
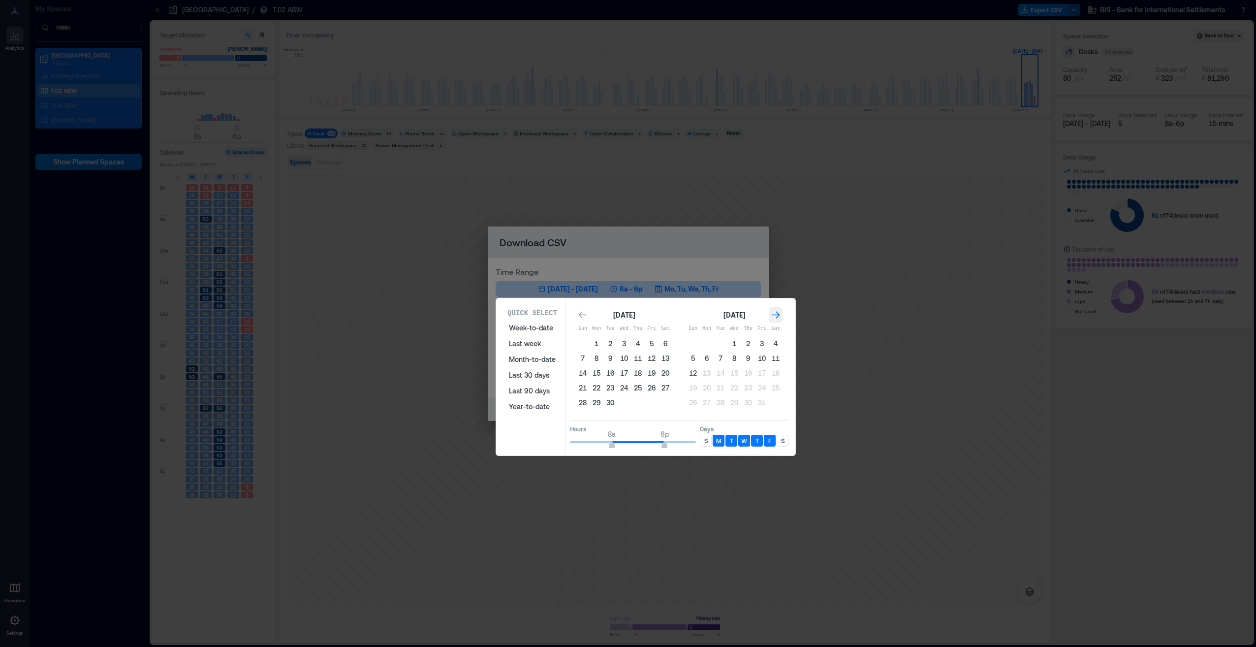
click at [776, 311] on icon "Go to next month" at bounding box center [776, 315] width 10 height 10
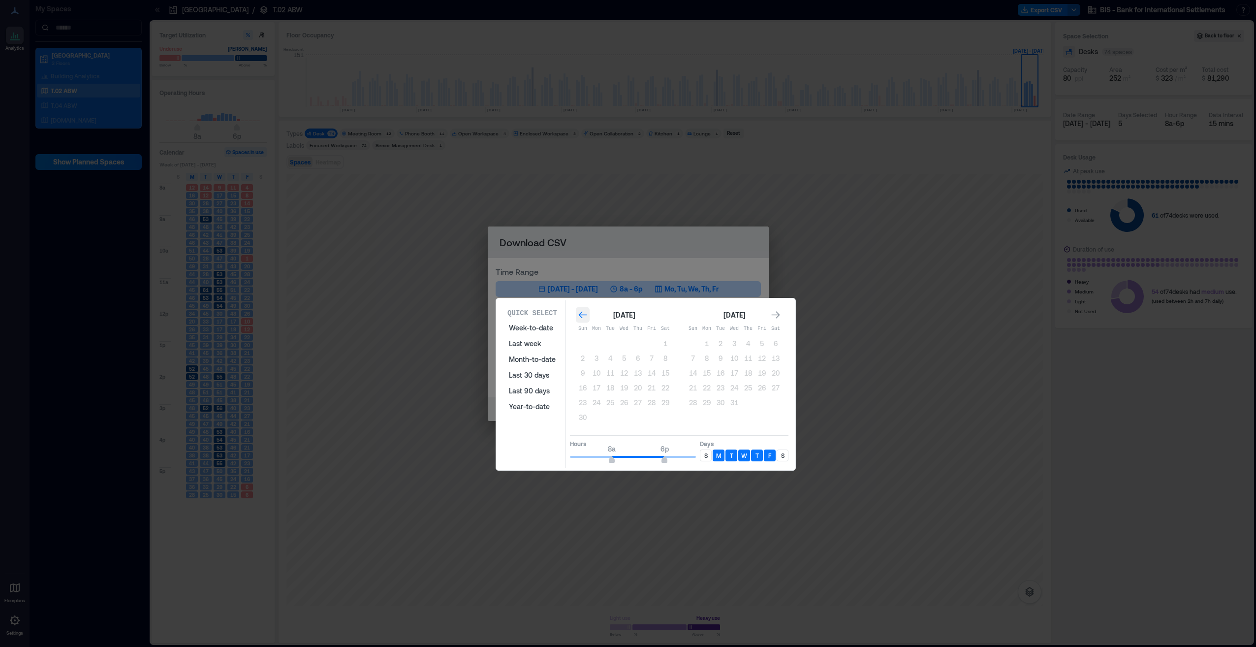
click at [585, 318] on icon "Go to previous month" at bounding box center [583, 315] width 10 height 10
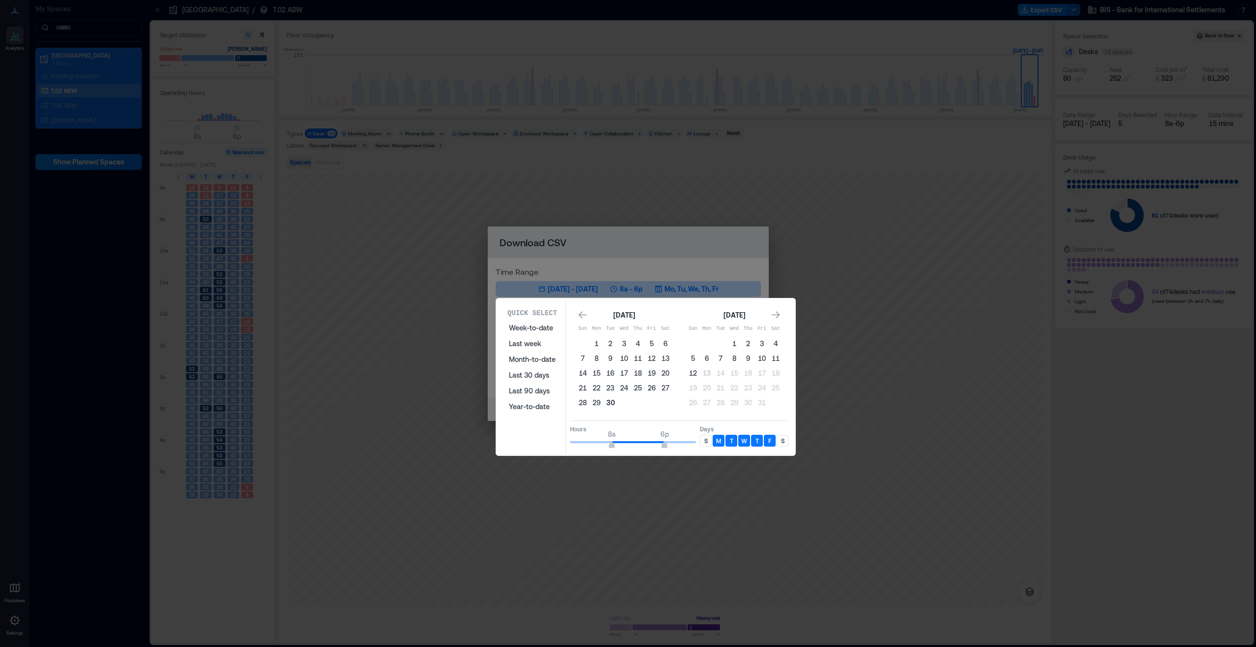
click at [609, 406] on button "30" at bounding box center [611, 403] width 14 height 14
click at [580, 313] on icon "Go to previous month" at bounding box center [583, 315] width 10 height 10
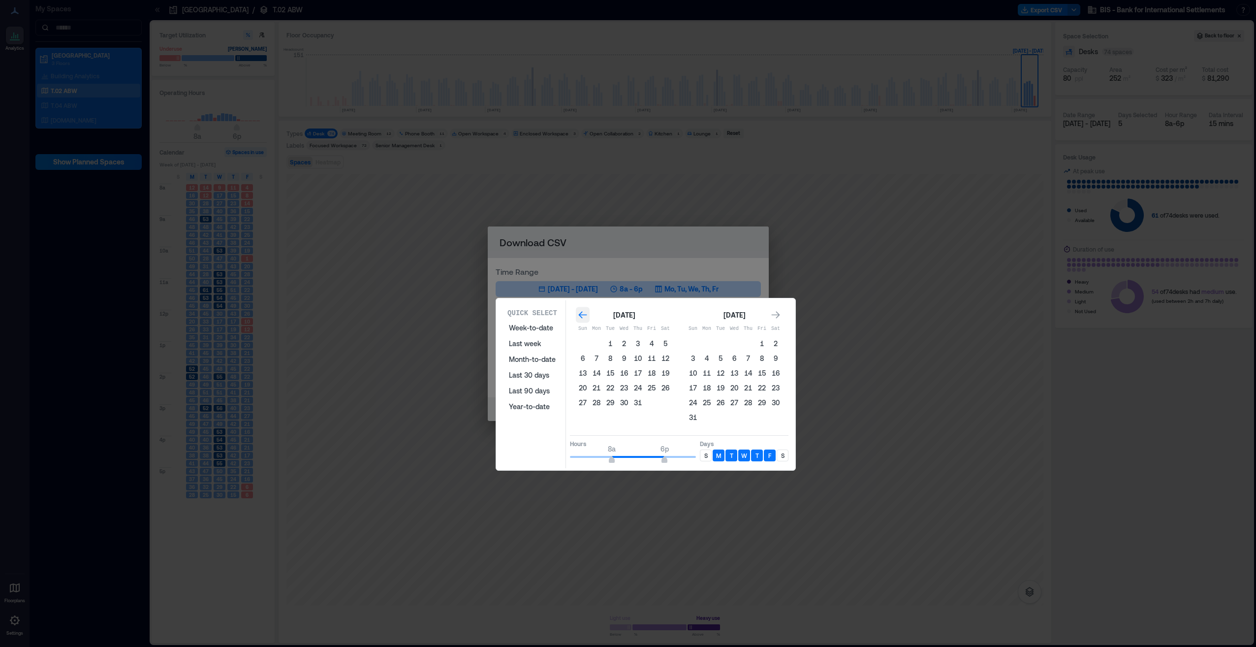
click at [580, 313] on icon "Go to previous month" at bounding box center [583, 315] width 10 height 10
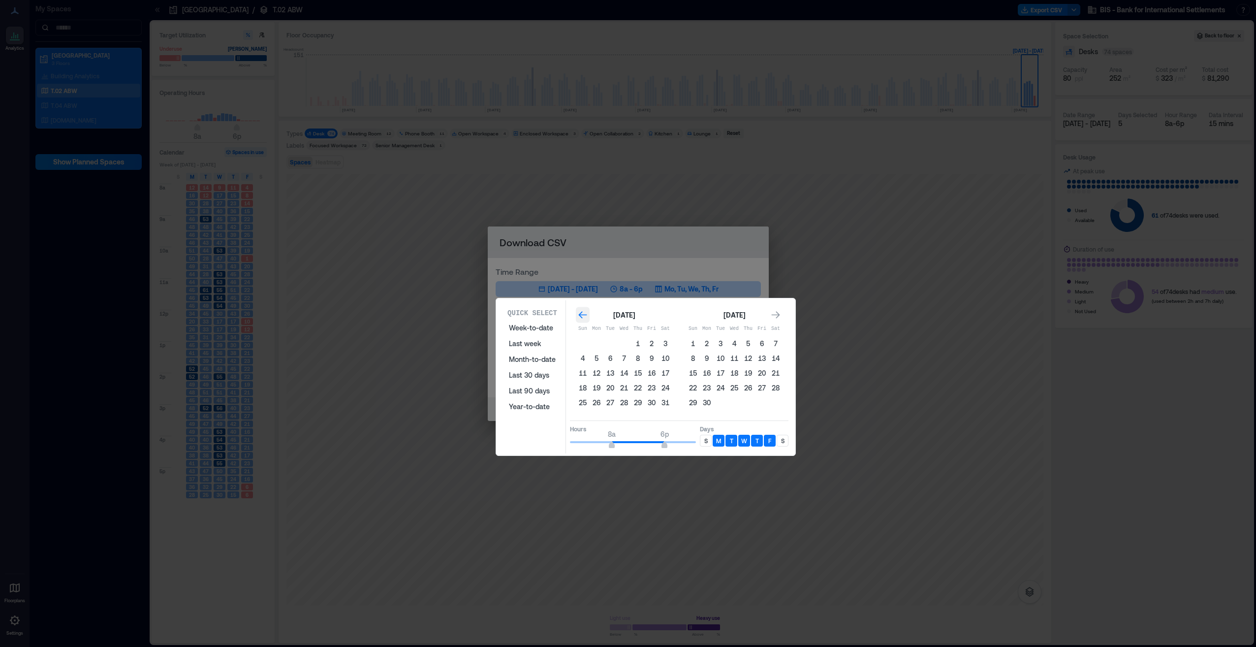
click at [580, 313] on icon "Go to previous month" at bounding box center [583, 315] width 10 height 10
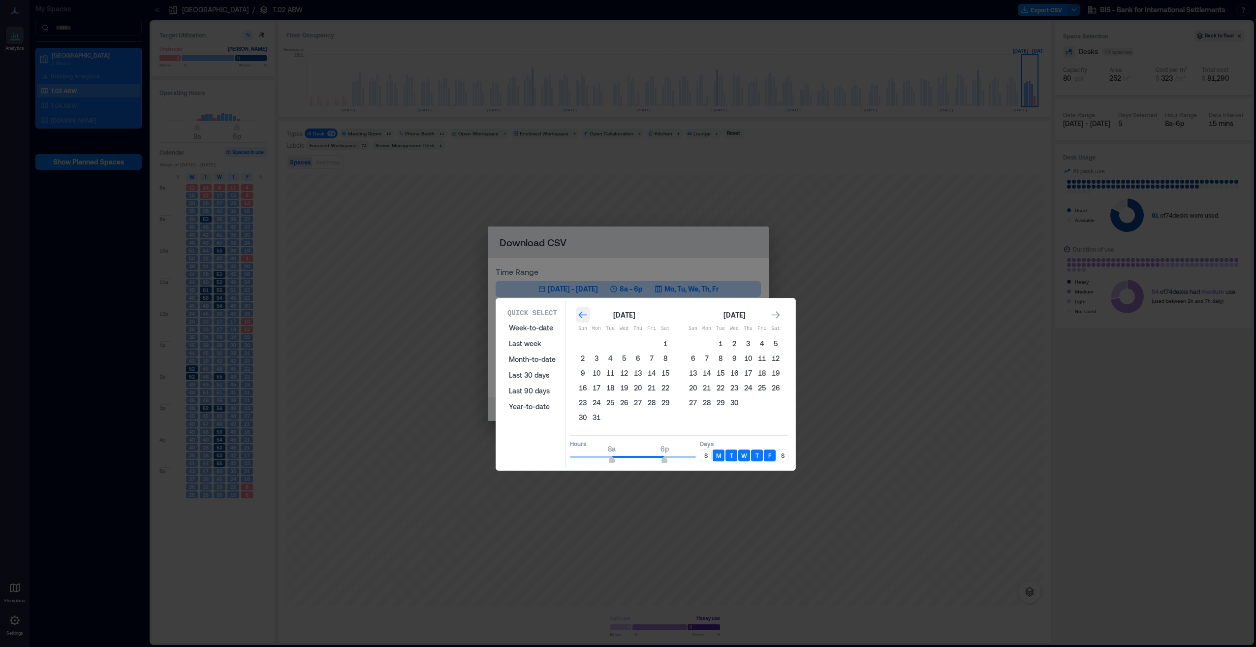
click at [580, 313] on icon "Go to previous month" at bounding box center [583, 315] width 10 height 10
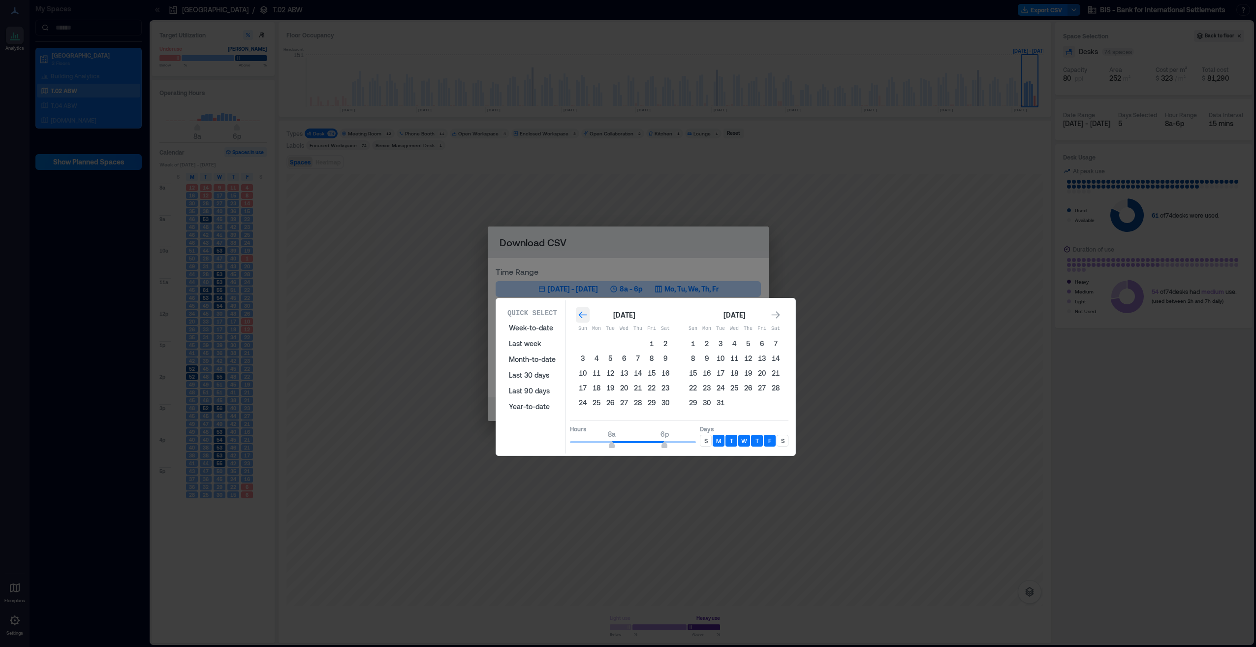
click at [580, 313] on icon "Go to previous month" at bounding box center [583, 315] width 10 height 10
click at [776, 312] on icon "Go to next month" at bounding box center [776, 314] width 8 height 7
click at [579, 344] on button "1" at bounding box center [583, 344] width 14 height 14
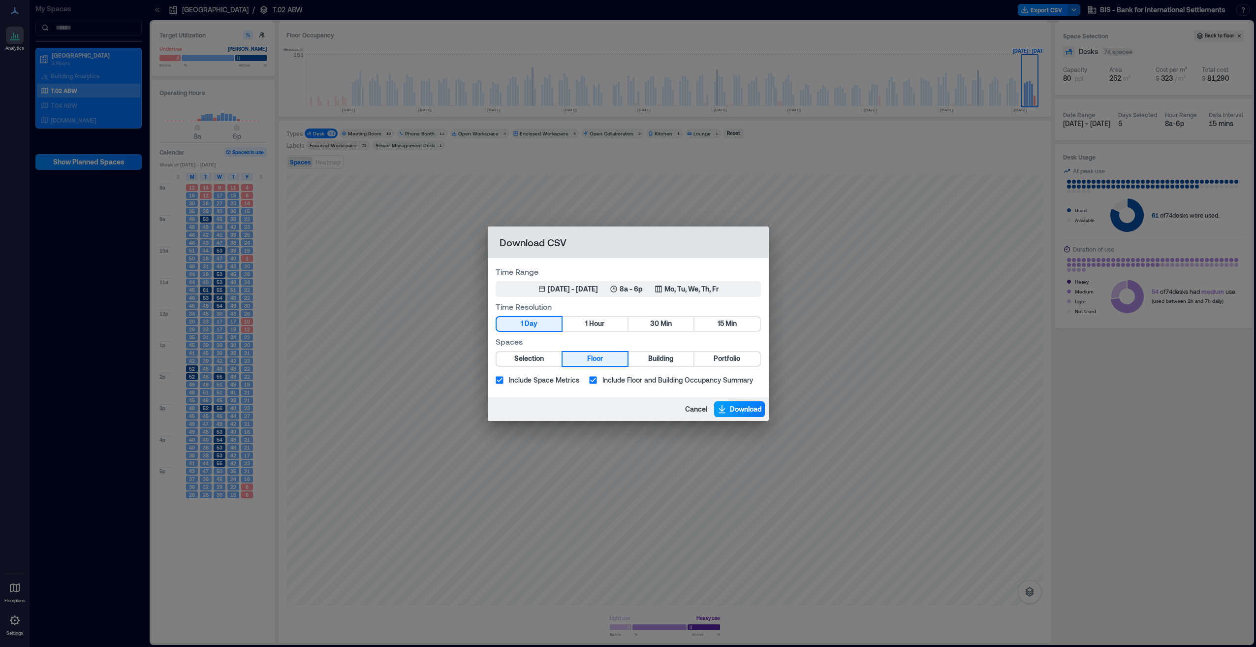
click at [732, 407] on span "Download" at bounding box center [746, 409] width 32 height 10
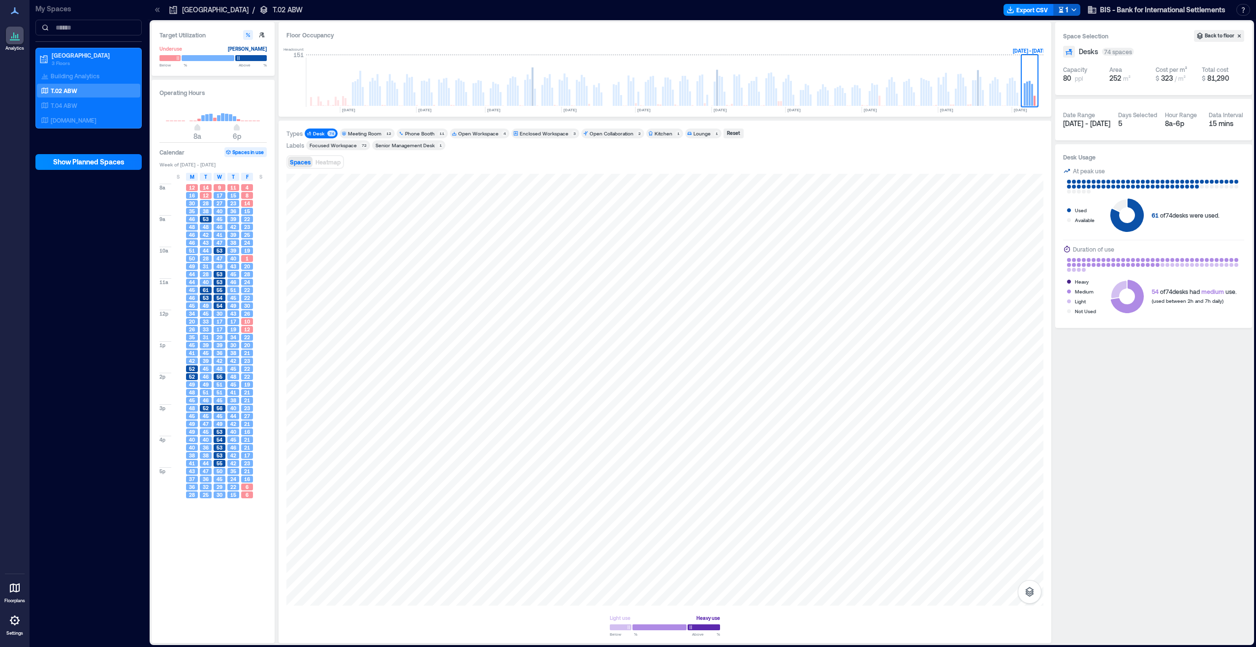
click at [1073, 10] on icon "button" at bounding box center [1074, 10] width 8 height 8
click at [978, 35] on div "1 day [DATE] - [DATE] (395 days) 8a - 6p S M T W T F S" at bounding box center [999, 48] width 152 height 30
click at [958, 31] on span "T.02 ABW" at bounding box center [947, 27] width 30 height 8
click at [1032, 10] on button "Export CSV" at bounding box center [1029, 10] width 50 height 12
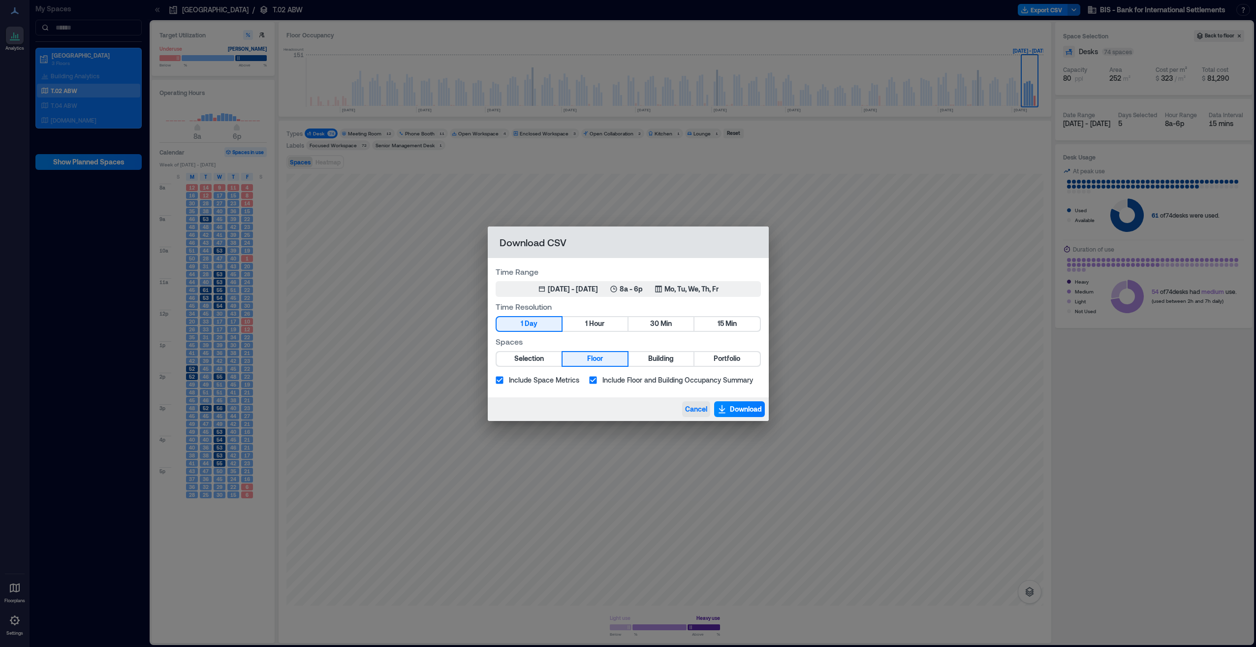
click at [697, 407] on span "Cancel" at bounding box center [696, 409] width 22 height 10
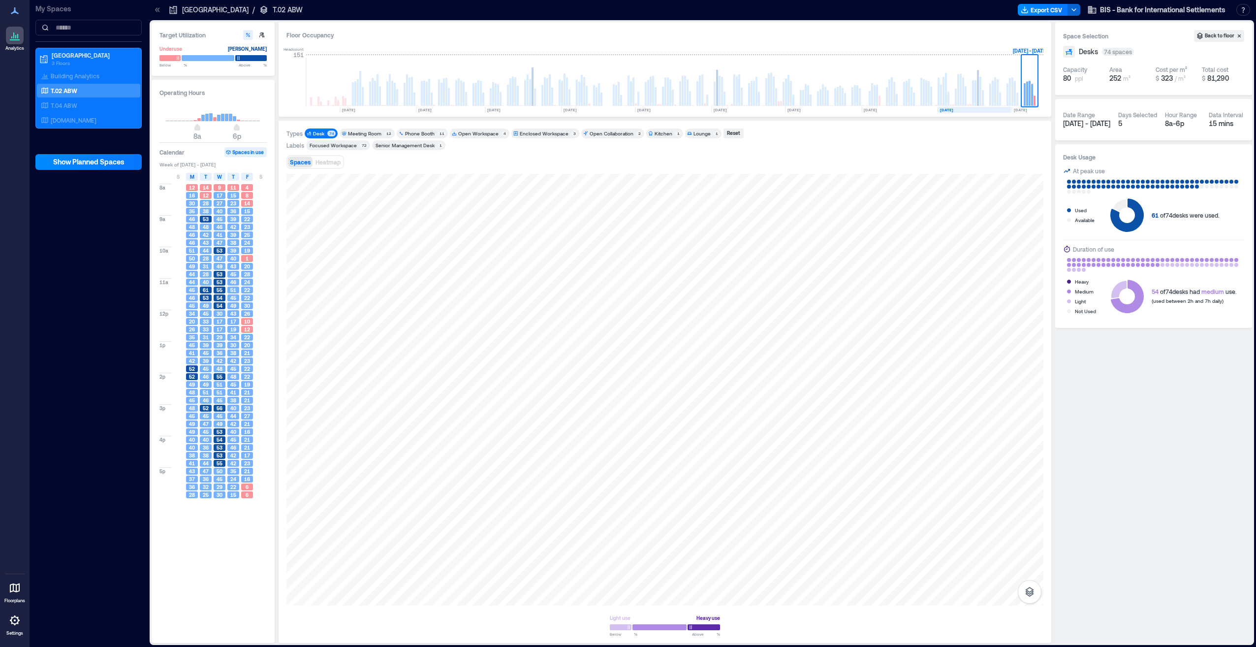
click at [953, 111] on text "[DATE]" at bounding box center [946, 109] width 13 height 5
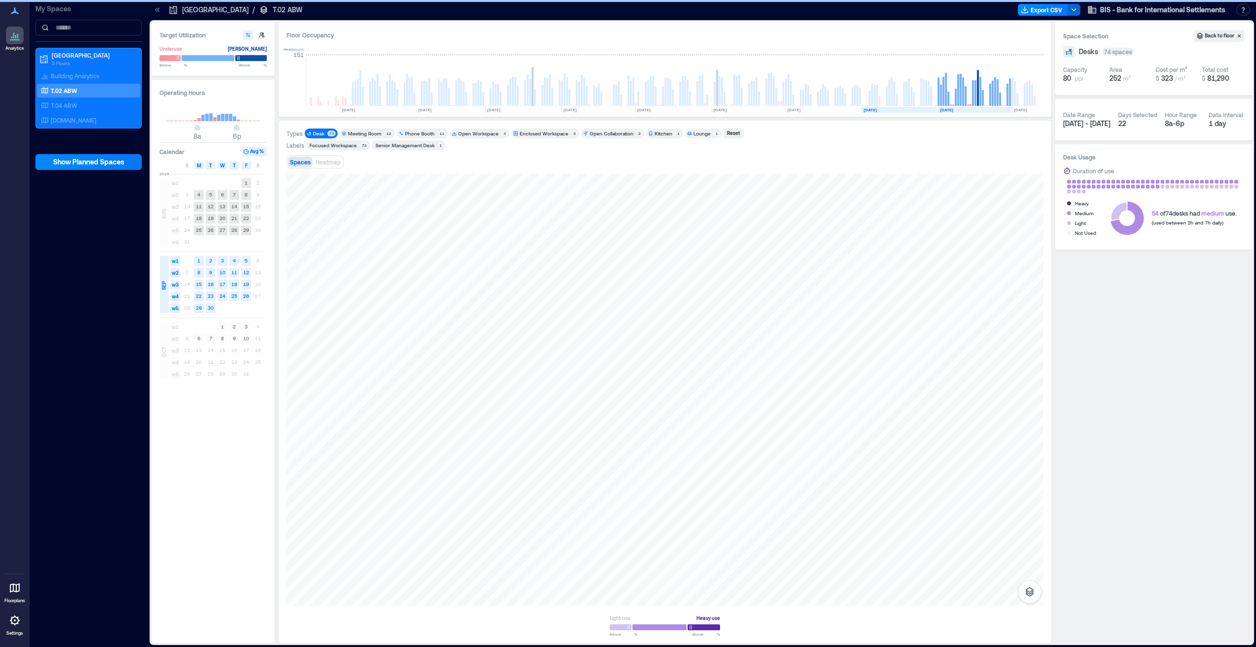
click at [877, 111] on text "[DATE]" at bounding box center [870, 109] width 13 height 5
click at [813, 109] on rect at bounding box center [823, 110] width 76 height 6
click at [772, 44] on icon "[DATE] [DATE] [DATE] [DATE] [DATE] [DATE] [DATE] [DATE] [DATE] [DATE] [DATE] [D…" at bounding box center [314, 78] width 1457 height 69
